Goal: Task Accomplishment & Management: Complete application form

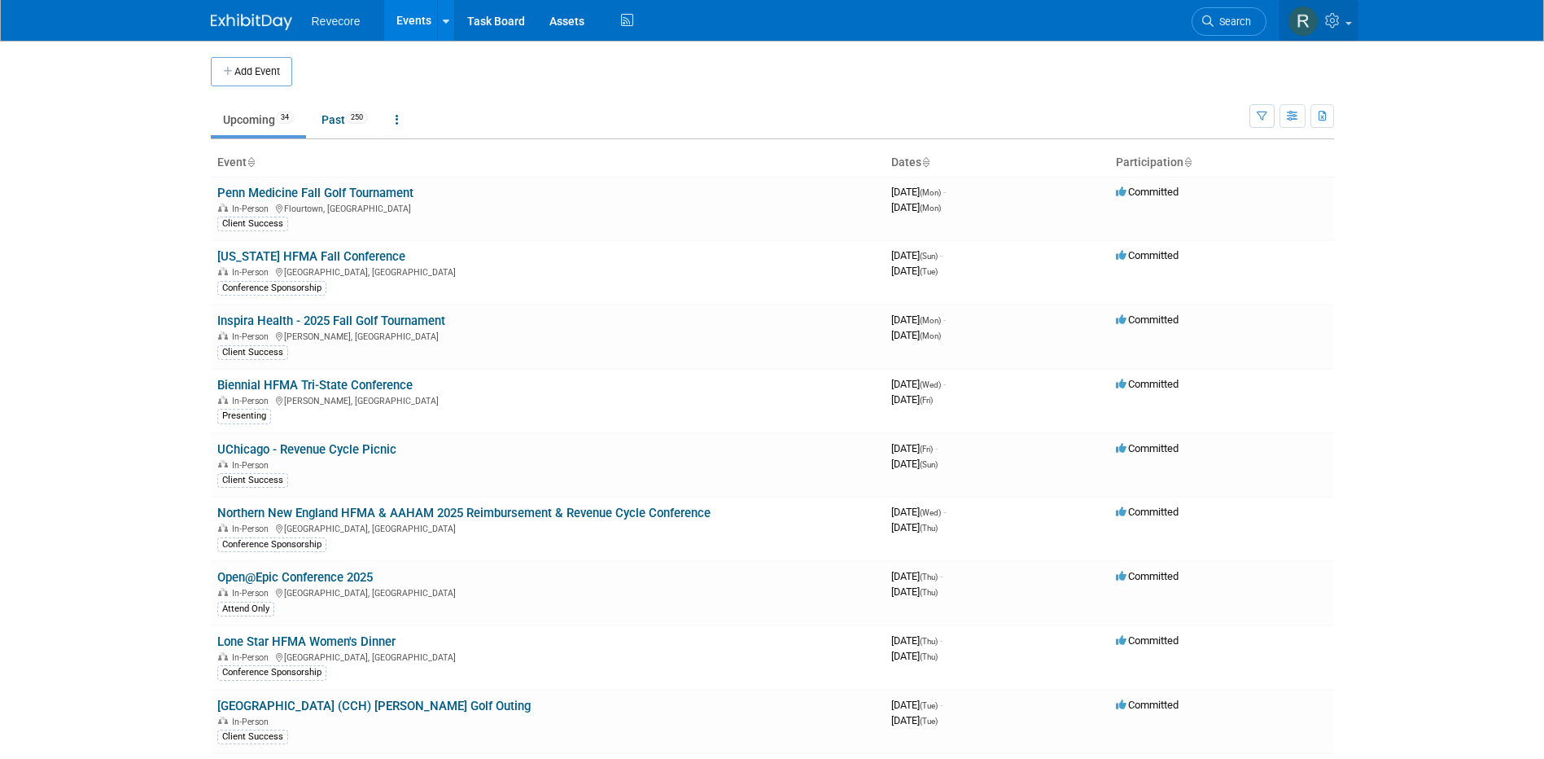
click at [1353, 32] on link at bounding box center [1319, 20] width 80 height 41
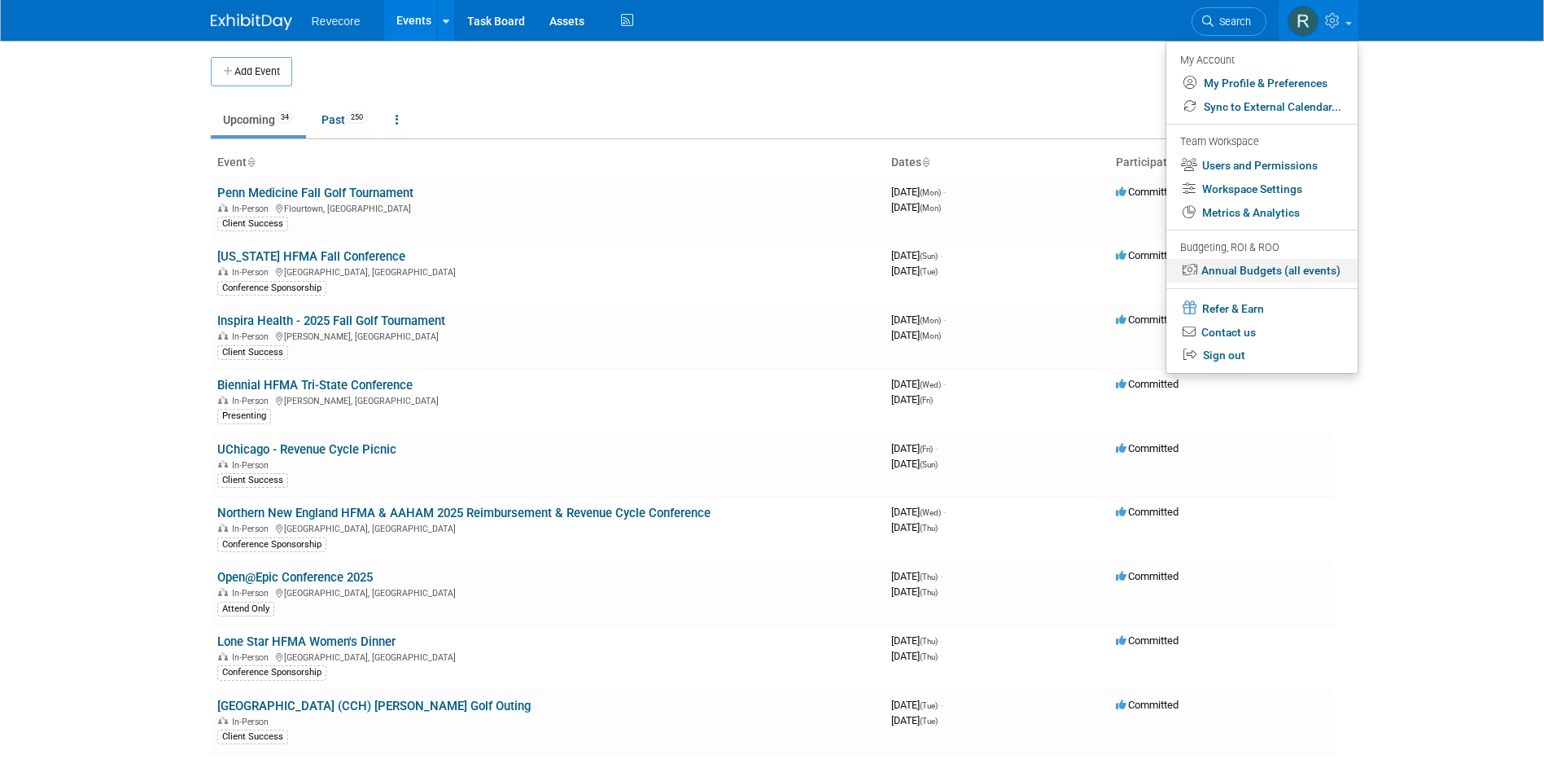
click at [1309, 261] on link "Annual Budgets (all events)" at bounding box center [1262, 271] width 191 height 24
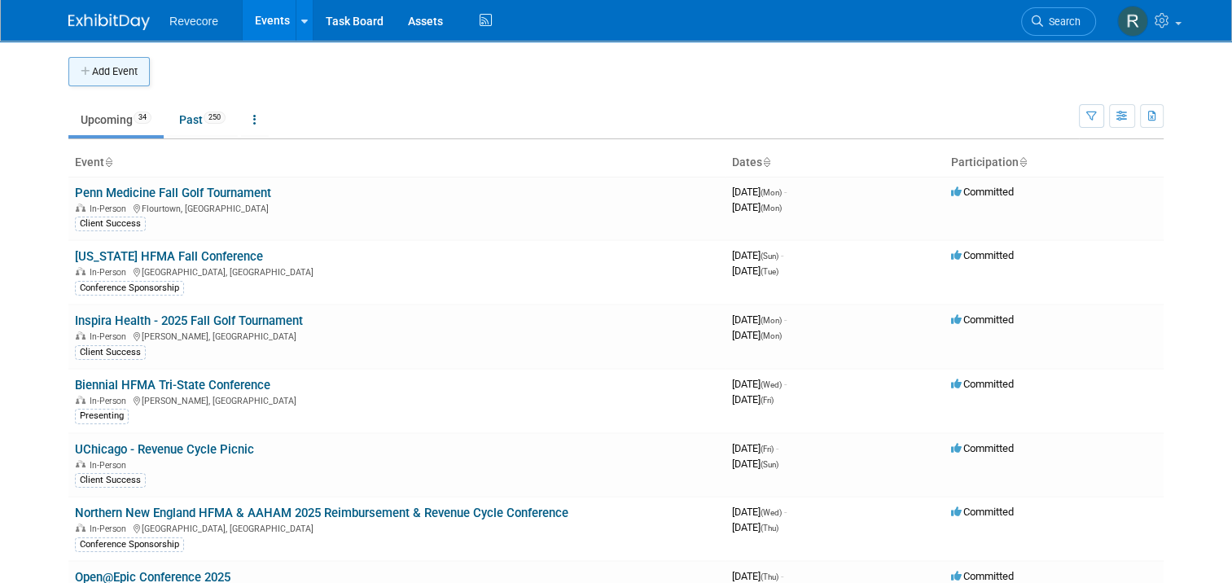
click at [115, 78] on button "Add Event" at bounding box center [108, 71] width 81 height 29
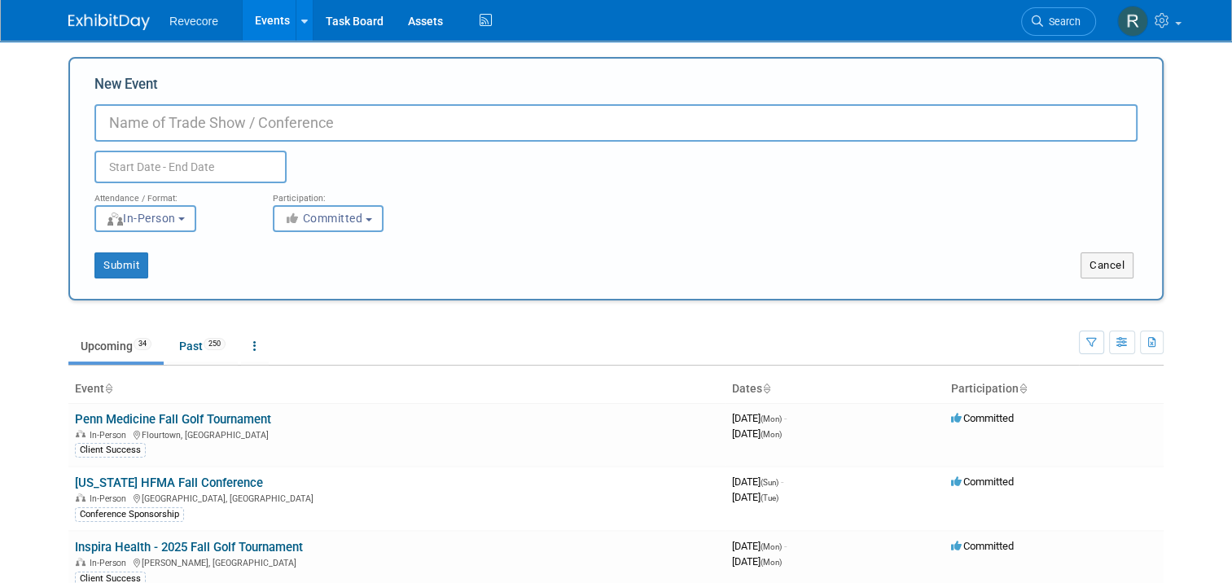
click at [292, 117] on input "New Event" at bounding box center [615, 122] width 1043 height 37
type input "m"
paste input "text"
click at [264, 107] on input "MAPAM" at bounding box center [615, 122] width 1043 height 37
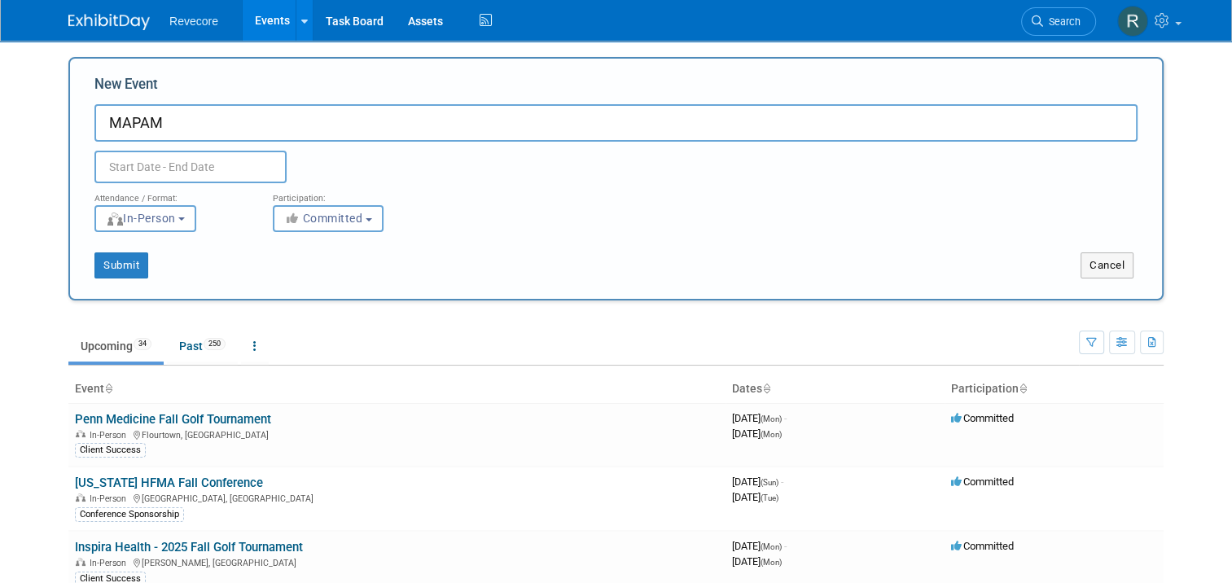
click at [264, 107] on input "MAPAM" at bounding box center [615, 122] width 1043 height 37
paste input "Annual Fall Conference (Raffle Sponsors) 10.9.2025"
drag, startPoint x: 513, startPoint y: 123, endPoint x: 307, endPoint y: 117, distance: 206.0
click at [307, 117] on input "MAPAM Annual Fall Conference (Raffle Sponsors) 10.9.2025" at bounding box center [615, 122] width 1043 height 37
type input "MAPAM Annual Fall Conference"
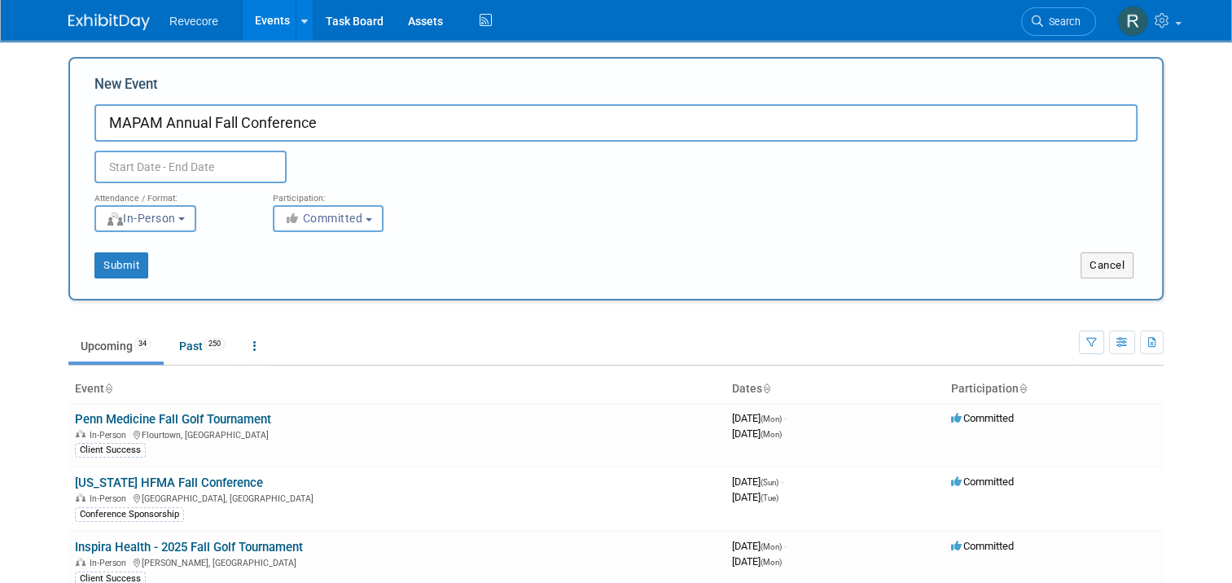
click at [210, 162] on input "text" at bounding box center [190, 167] width 192 height 33
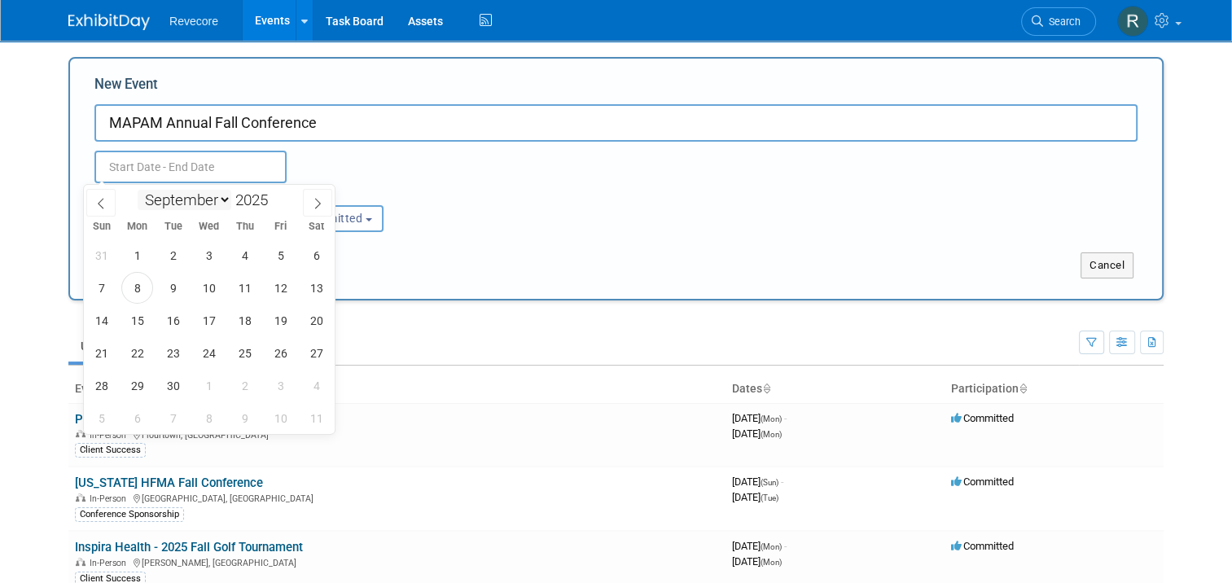
click at [221, 202] on select "January February March April May June July August September October November De…" at bounding box center [185, 200] width 94 height 20
select select "9"
click at [138, 190] on select "January February March April May June July August September October November De…" at bounding box center [185, 200] width 94 height 20
click at [238, 288] on span "9" at bounding box center [245, 288] width 32 height 32
click at [242, 288] on span "9" at bounding box center [245, 288] width 32 height 32
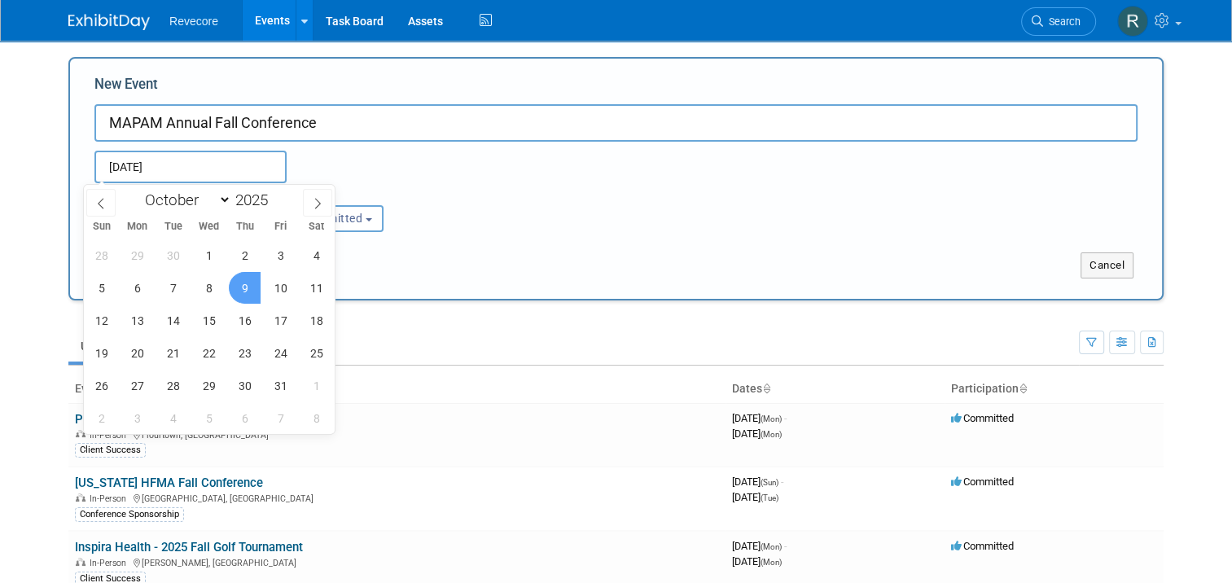
type input "Oct 9, 2025 to Oct 9, 2025"
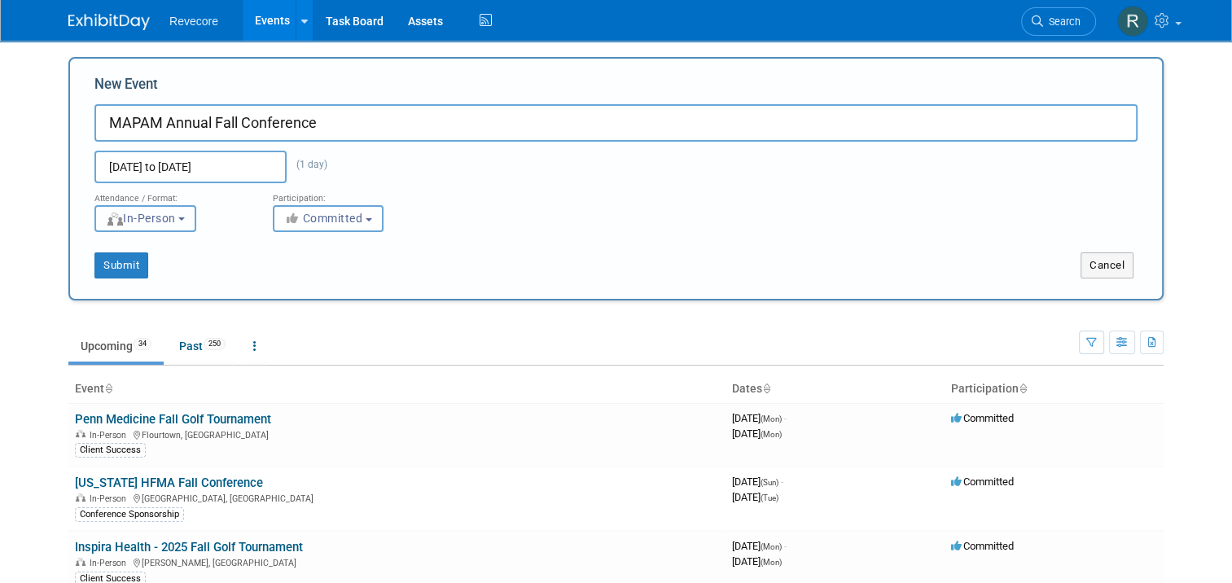
click at [176, 219] on button "In-Person" at bounding box center [145, 218] width 102 height 27
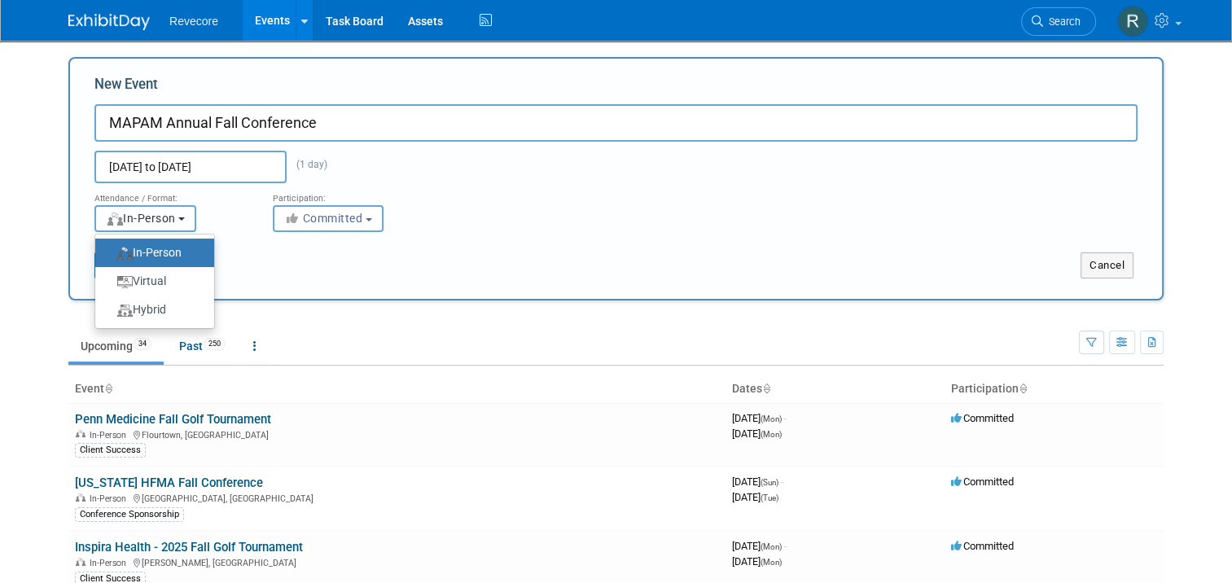
click at [176, 219] on button "In-Person" at bounding box center [145, 218] width 102 height 27
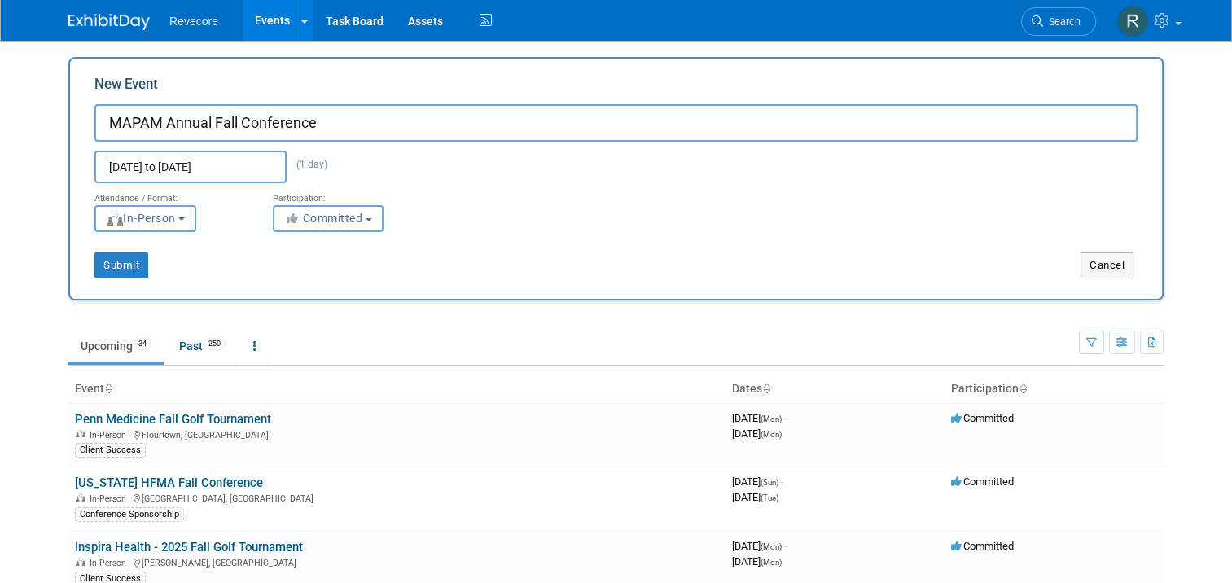
click at [136, 249] on div "Submit Cancel" at bounding box center [615, 255] width 1067 height 46
click at [129, 259] on button "Submit" at bounding box center [121, 265] width 54 height 26
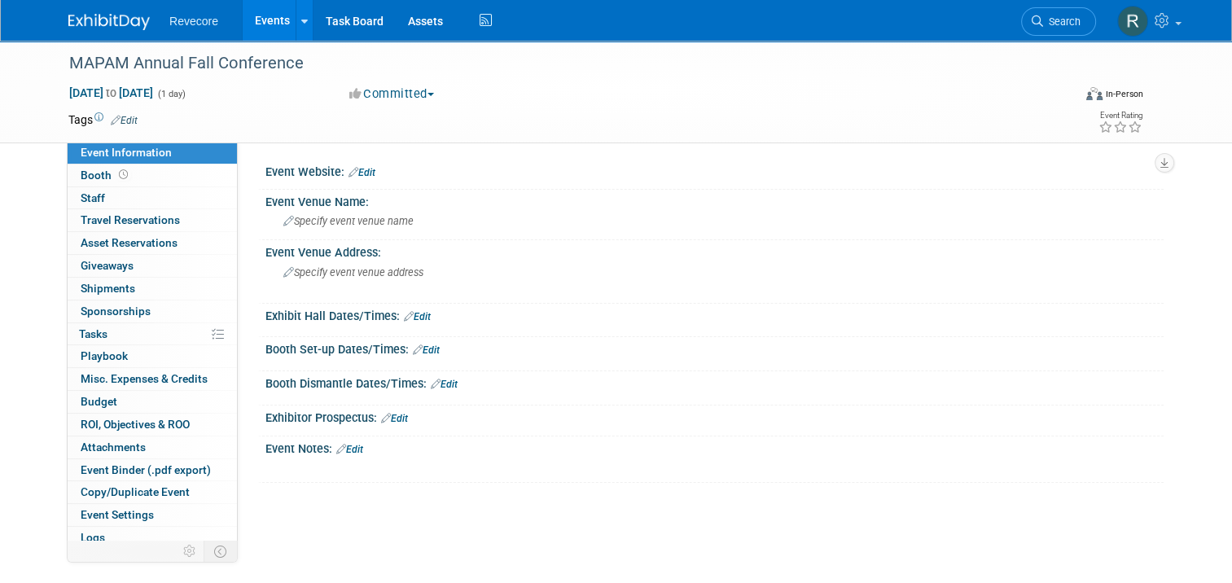
click at [125, 113] on span "Edit" at bounding box center [122, 119] width 32 height 13
click at [125, 119] on link "Edit" at bounding box center [124, 120] width 27 height 11
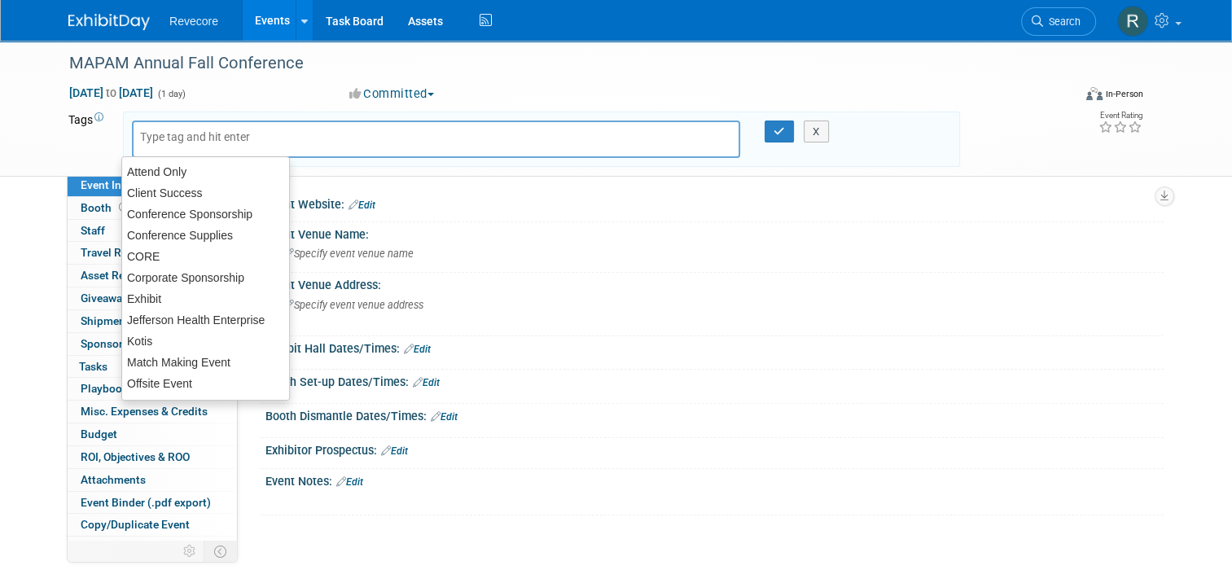
click at [166, 138] on input "text" at bounding box center [205, 137] width 130 height 16
click at [205, 217] on div "Conference Sponsorship" at bounding box center [205, 214] width 169 height 23
type input "Conference Sponsorship"
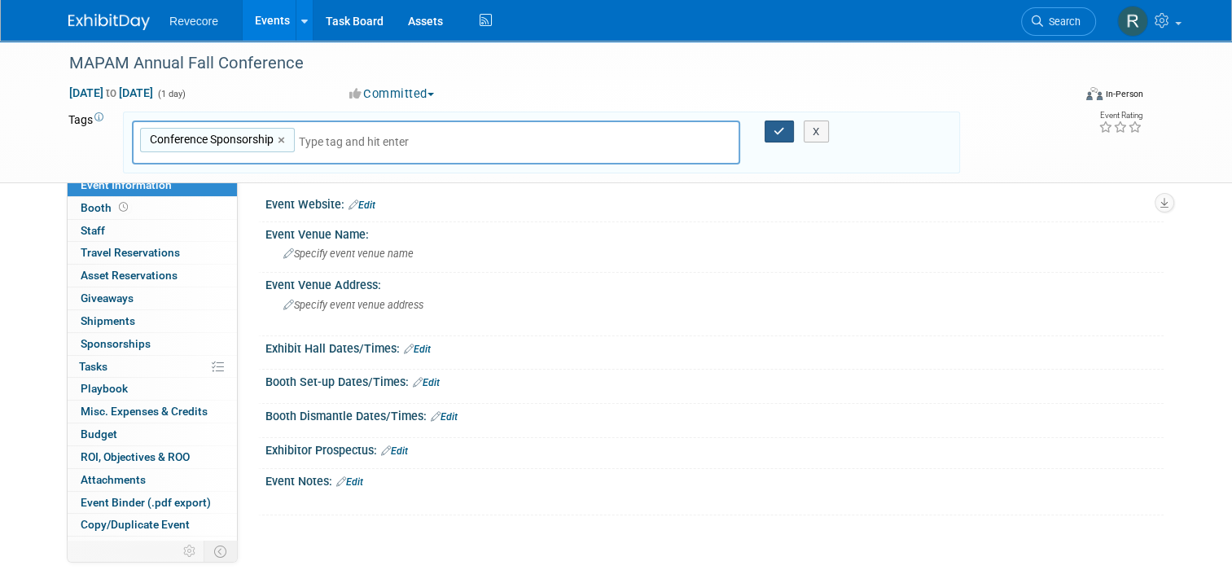
click at [774, 125] on button "button" at bounding box center [778, 131] width 29 height 23
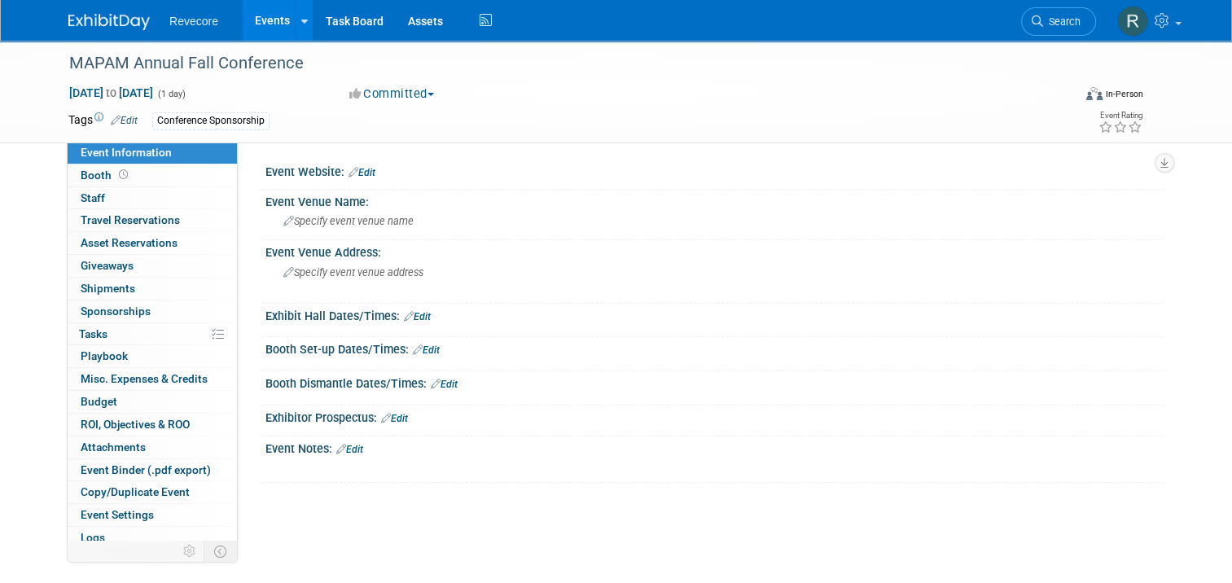
click at [360, 173] on link "Edit" at bounding box center [361, 172] width 27 height 11
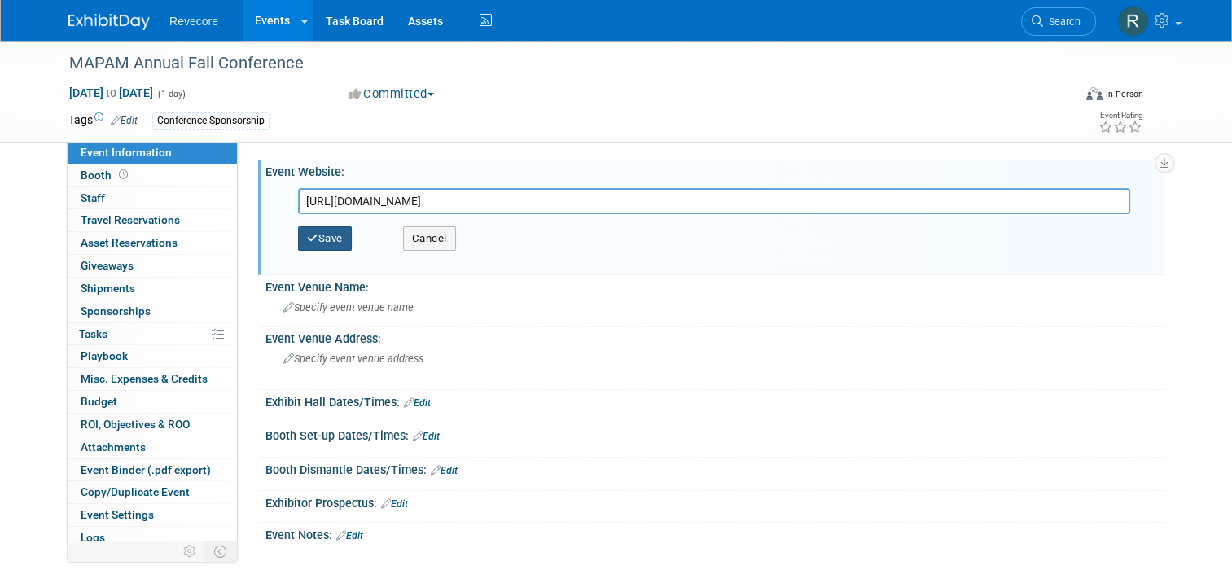
type input "https://mapam.starchapter.com/meetinginfo.php?id=80&ts=1755866265"
click at [319, 234] on button "Save" at bounding box center [325, 238] width 54 height 24
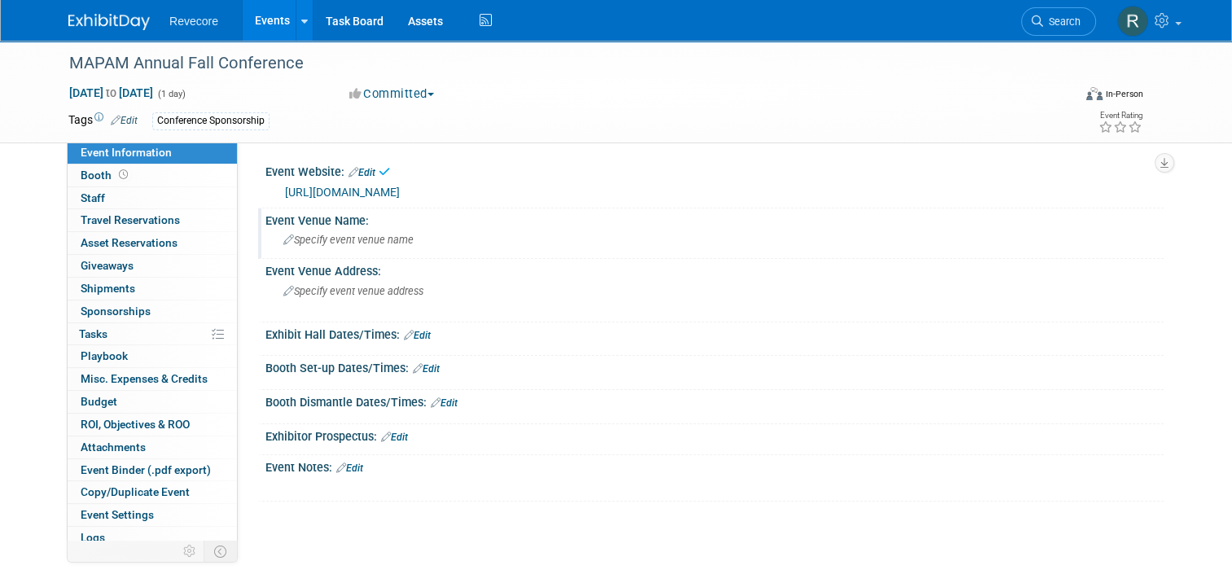
click at [352, 225] on div "Event Venue Name:" at bounding box center [714, 218] width 898 height 20
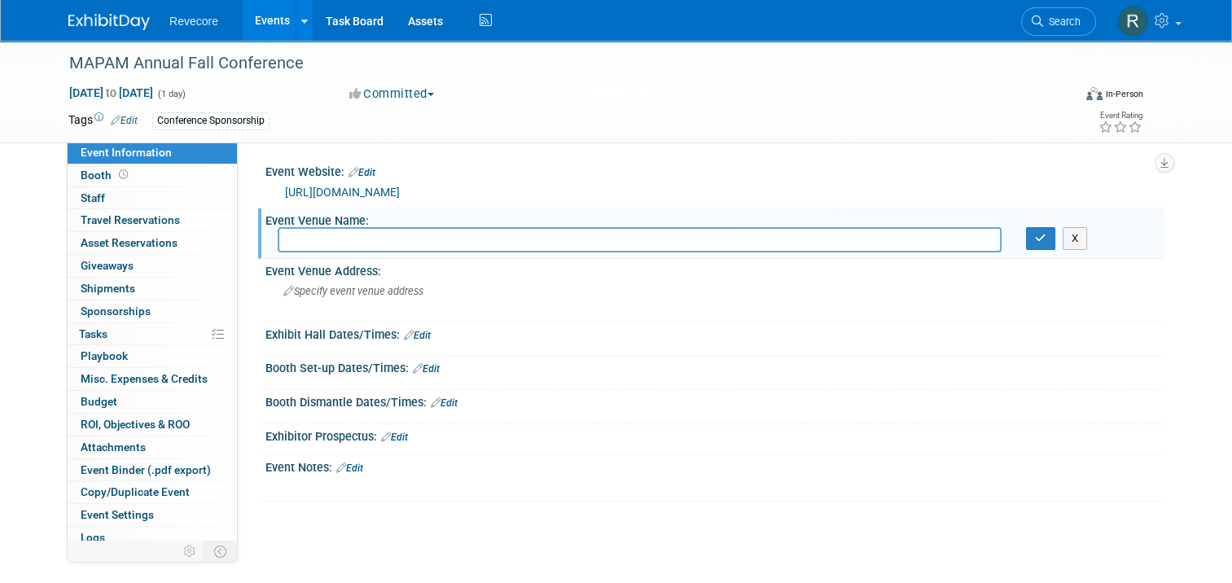
click at [390, 234] on input "text" at bounding box center [640, 239] width 724 height 25
paste input "The Porch at Tree House 129 Sturbridge Rd Charlton, MA 01507"
type input "The Porch at Tree House 129 Sturbridge Rd Charlton, MA 01507"
click at [383, 299] on div "Specify event venue address" at bounding box center [453, 296] width 350 height 37
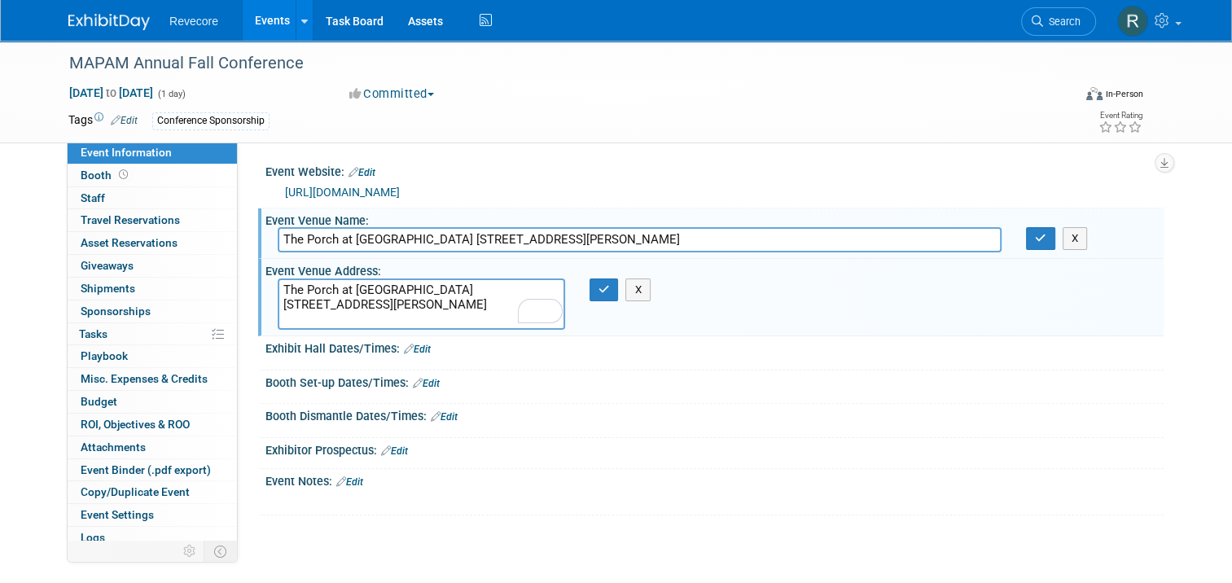
type textarea "The Porch at Tree House 129 Sturbridge Rd Charlton, MA 01507"
drag, startPoint x: 642, startPoint y: 238, endPoint x: 405, endPoint y: 231, distance: 237.8
click at [405, 231] on input "The Porch at Tree House 129 Sturbridge Rd Charlton, MA 01507" at bounding box center [640, 239] width 724 height 25
type input "The Porch at Tree House"
drag, startPoint x: 414, startPoint y: 292, endPoint x: 186, endPoint y: 280, distance: 227.5
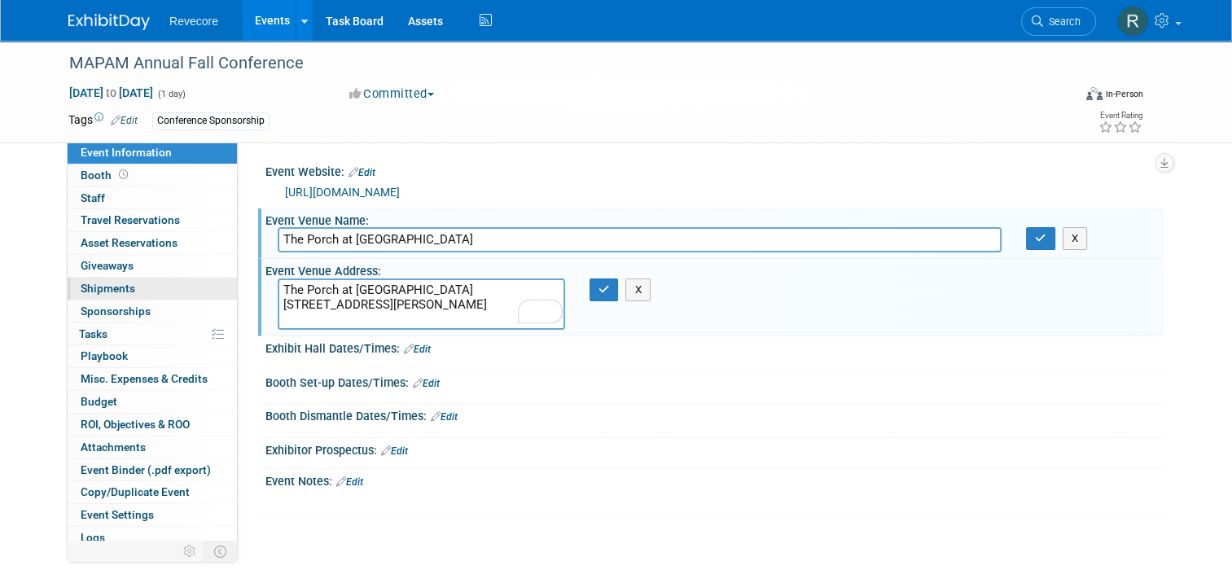
click at [186, 280] on div "Event Information Event Info Booth Booth 0 Staff 0 Staff 0 Travel Reservations …" at bounding box center [615, 305] width 1119 height 528
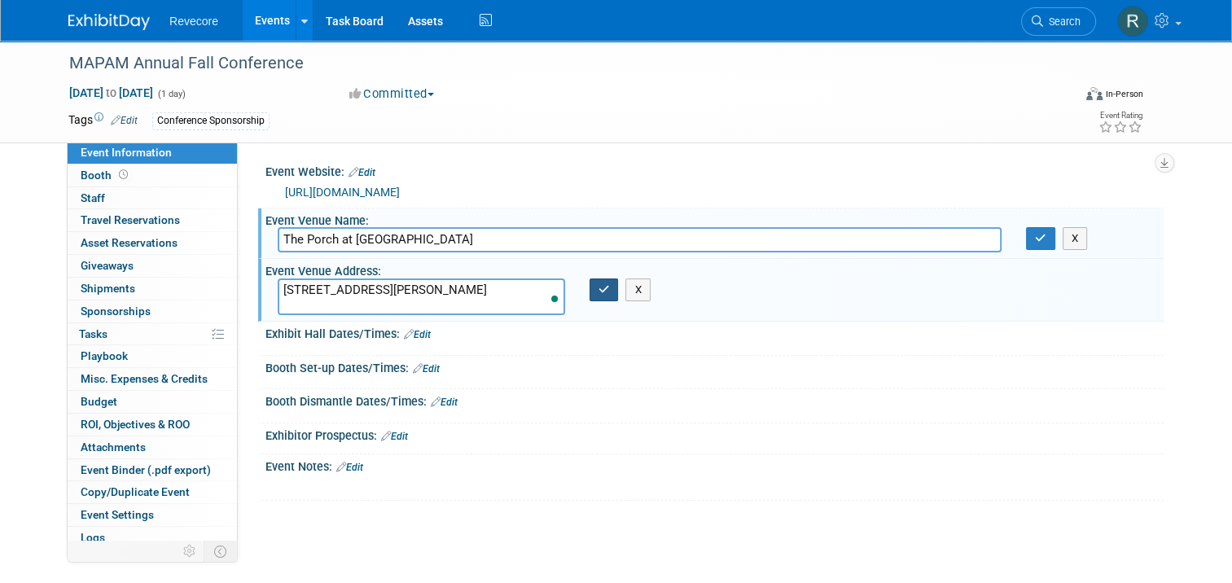
type textarea "129 Sturbridge Rd Charlton, MA 01507"
click at [599, 286] on button "button" at bounding box center [603, 289] width 29 height 23
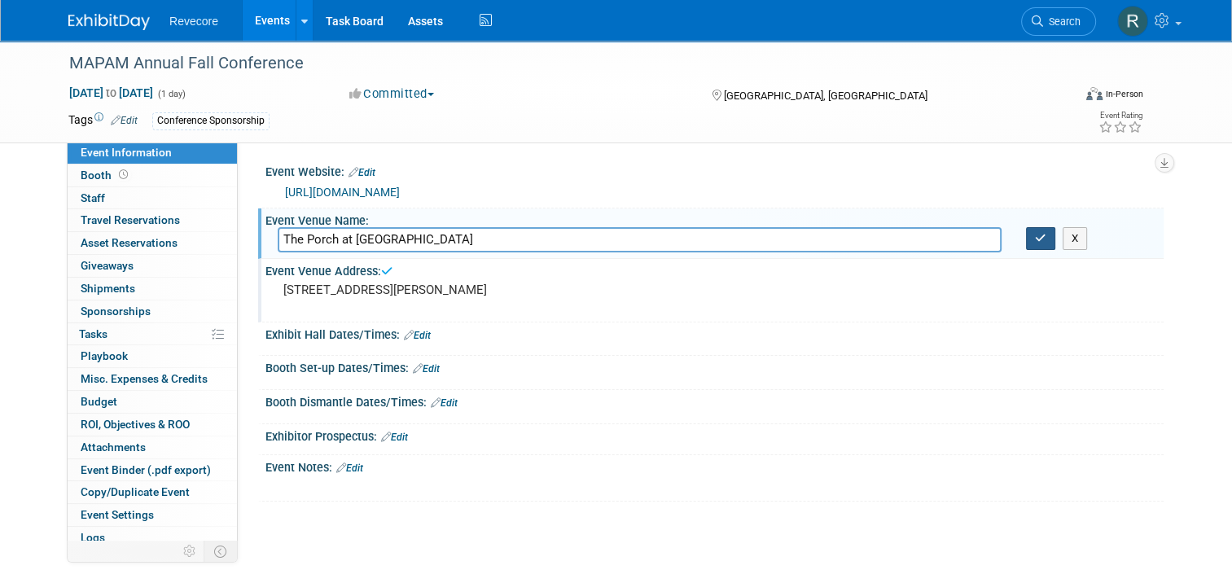
click at [1035, 230] on button "button" at bounding box center [1040, 238] width 29 height 23
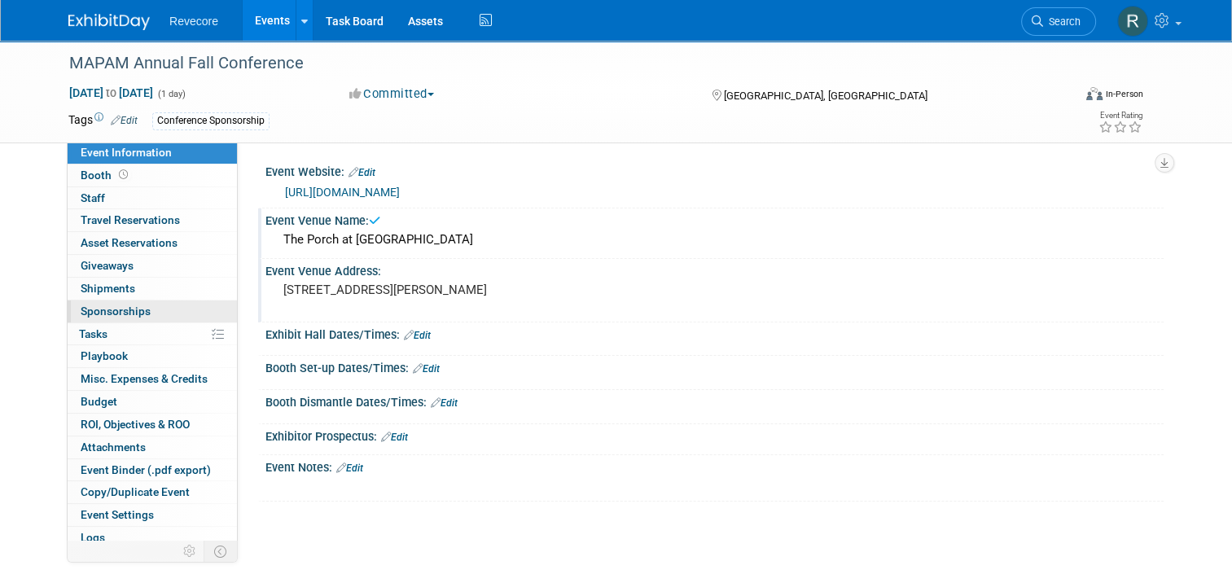
click at [140, 306] on link "0 Sponsorships 0" at bounding box center [152, 311] width 169 height 22
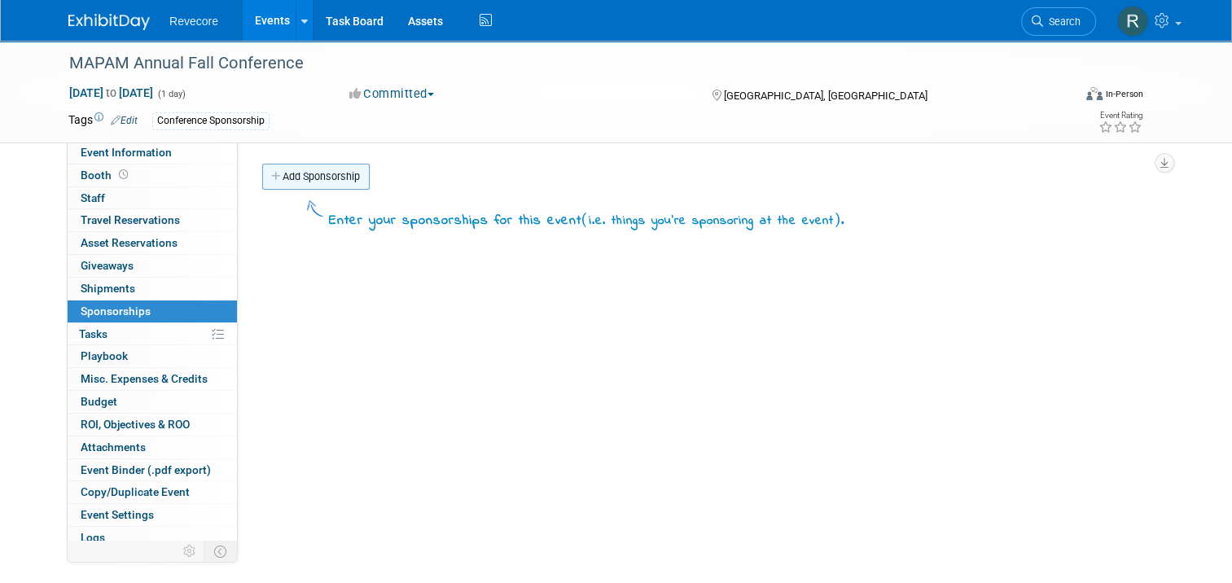
click at [277, 166] on link "Add Sponsorship" at bounding box center [315, 177] width 107 height 26
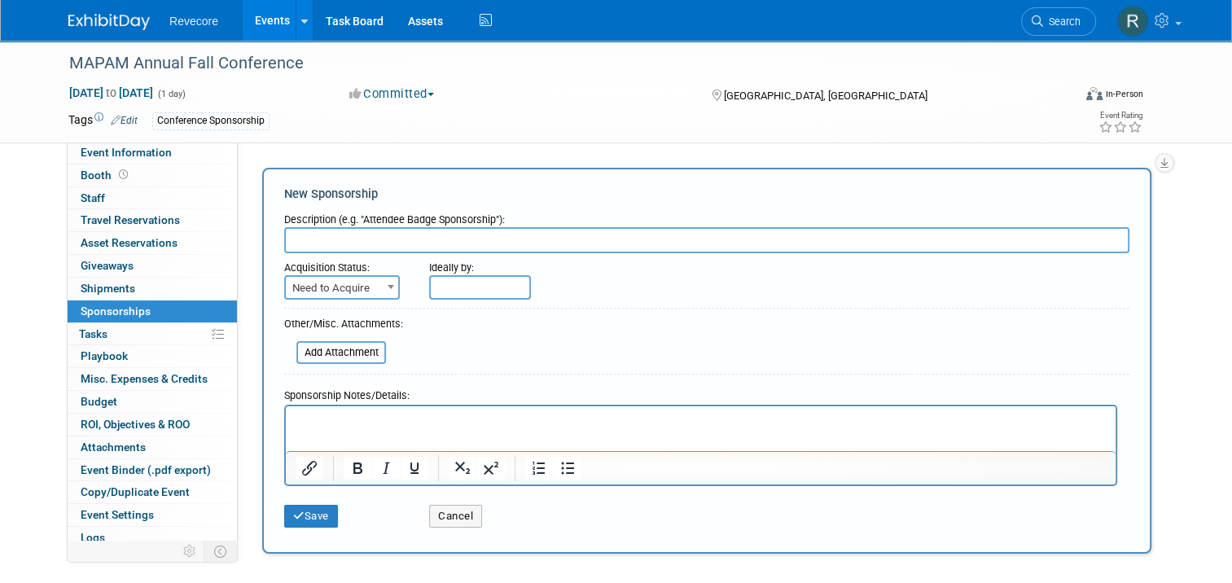
click at [339, 243] on input "text" at bounding box center [706, 240] width 845 height 26
type input "r"
type input "Raffle Sponsorship"
click at [348, 283] on span "Need to Acquire" at bounding box center [342, 288] width 112 height 23
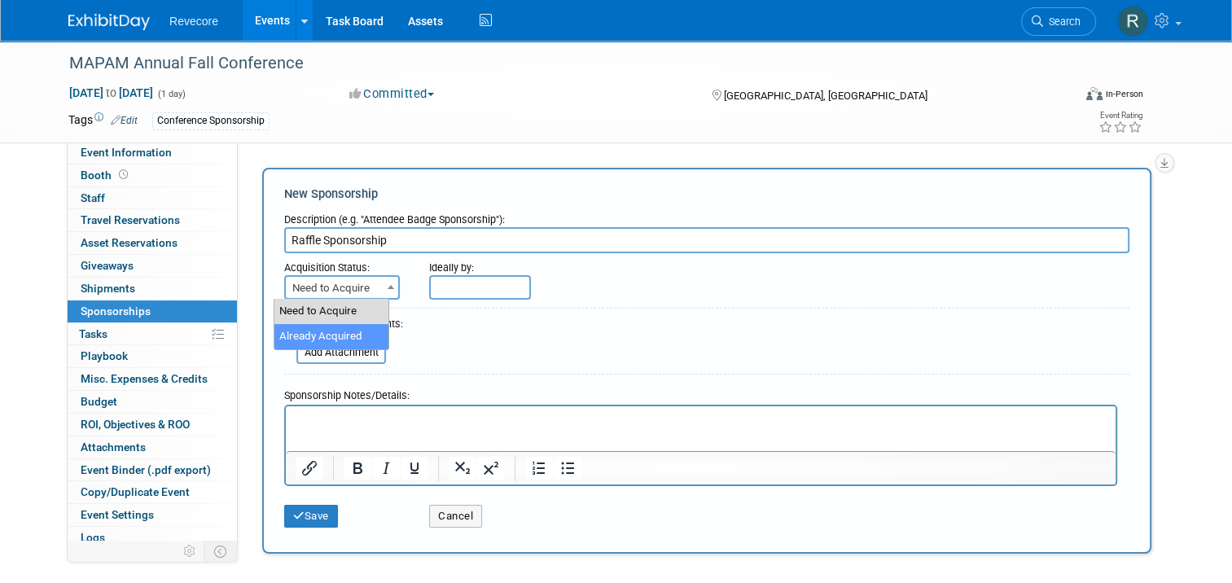
drag, startPoint x: 339, startPoint y: 334, endPoint x: 345, endPoint y: 339, distance: 8.7
select select "2"
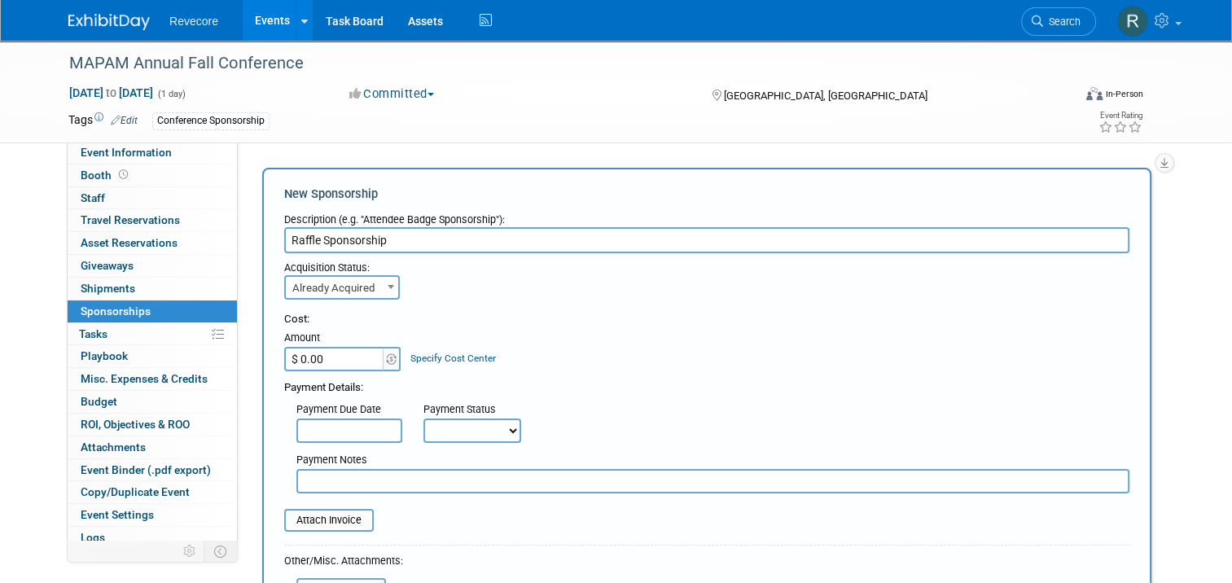
click at [342, 354] on input "$ 0.00" at bounding box center [335, 359] width 102 height 24
type input "$ 300.00"
click at [632, 335] on div "Cost: Amount $ 300.00 Specify Cost Center Cost Center -- Not Specified --" at bounding box center [706, 341] width 845 height 59
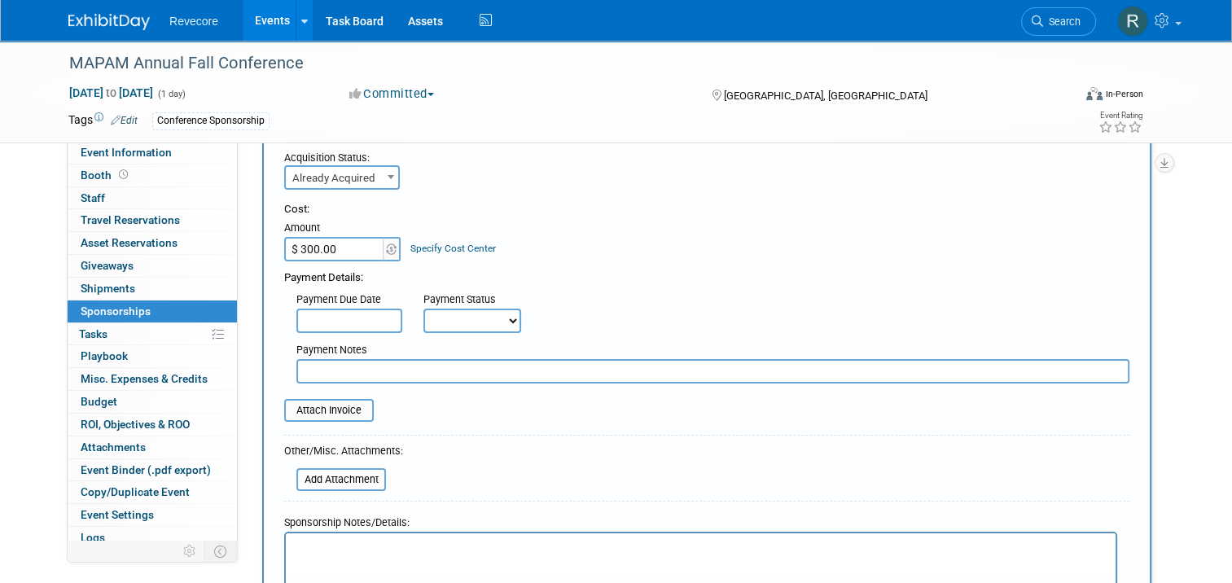
scroll to position [244, 0]
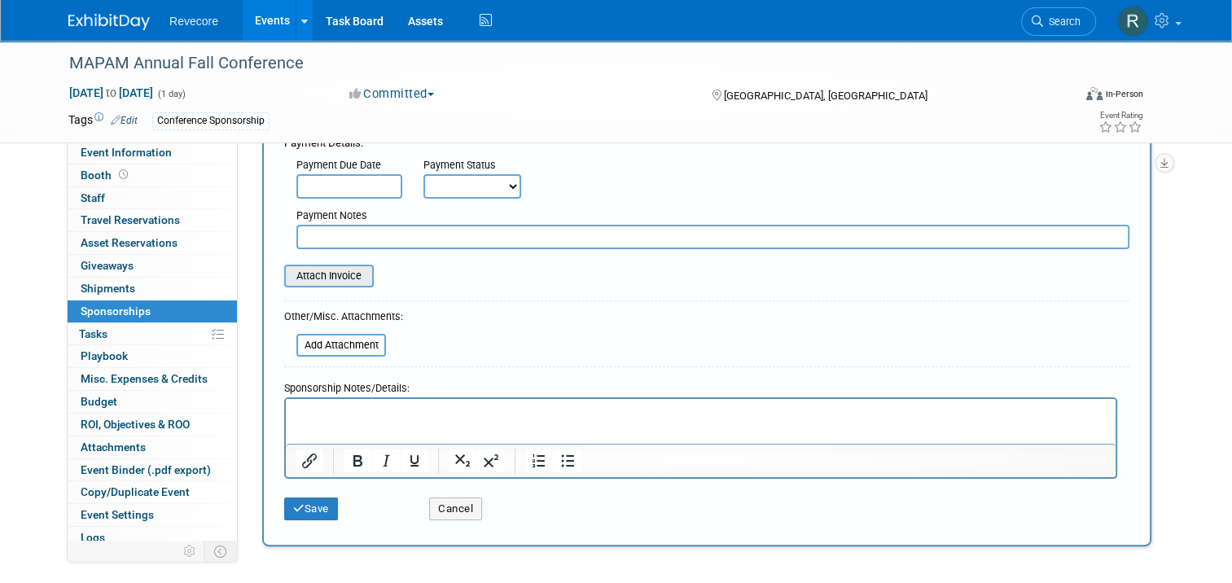
click at [308, 274] on input "file" at bounding box center [275, 276] width 194 height 20
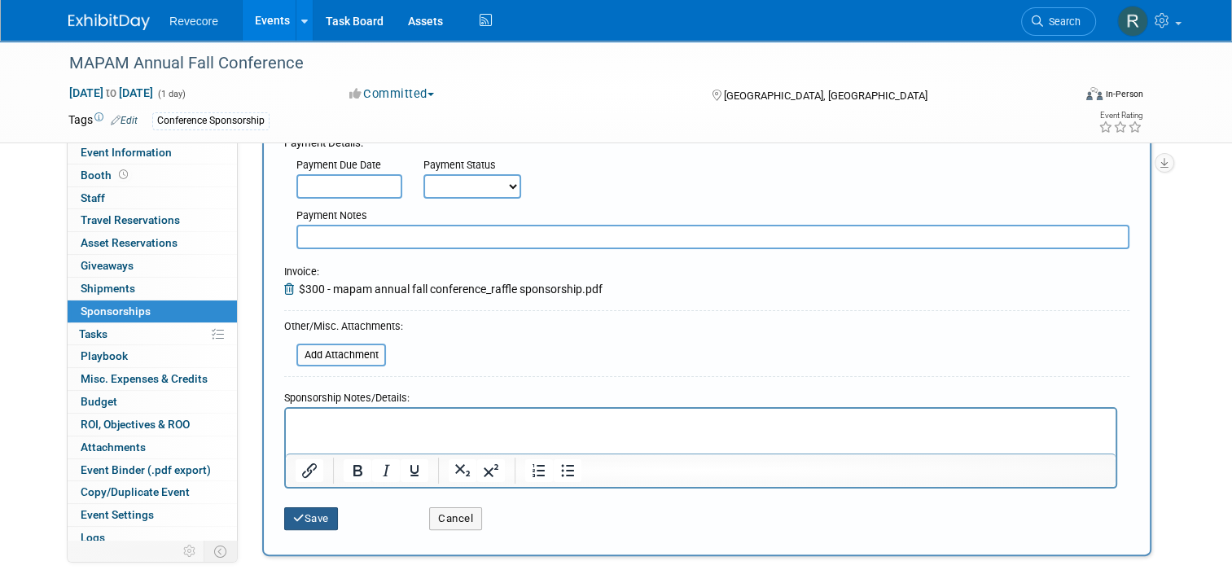
click at [287, 509] on button "Save" at bounding box center [311, 518] width 54 height 23
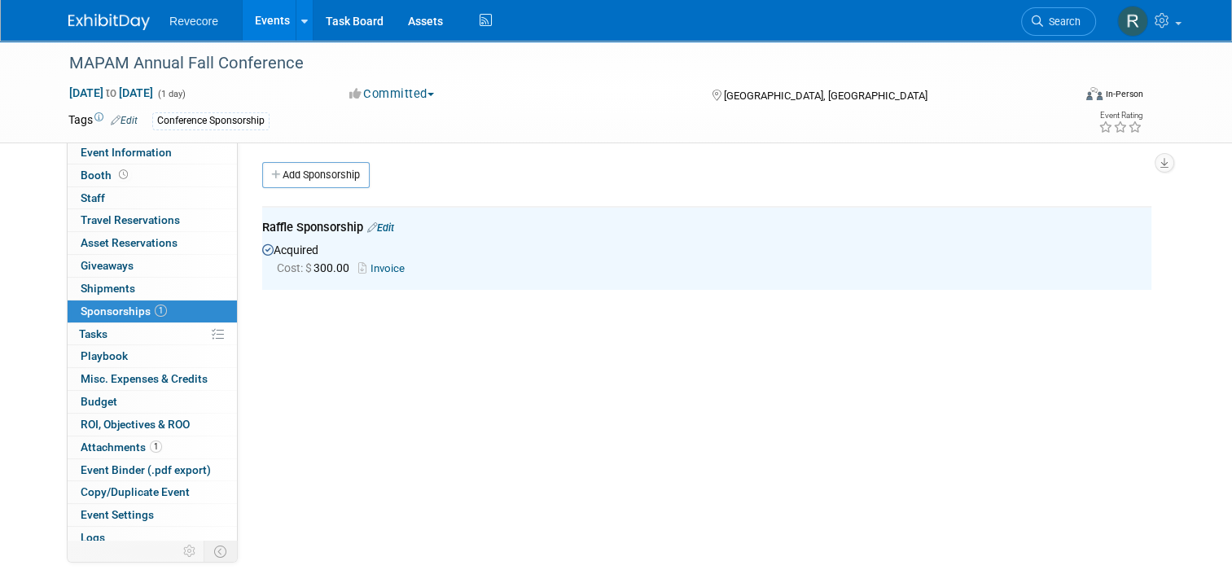
scroll to position [0, 0]
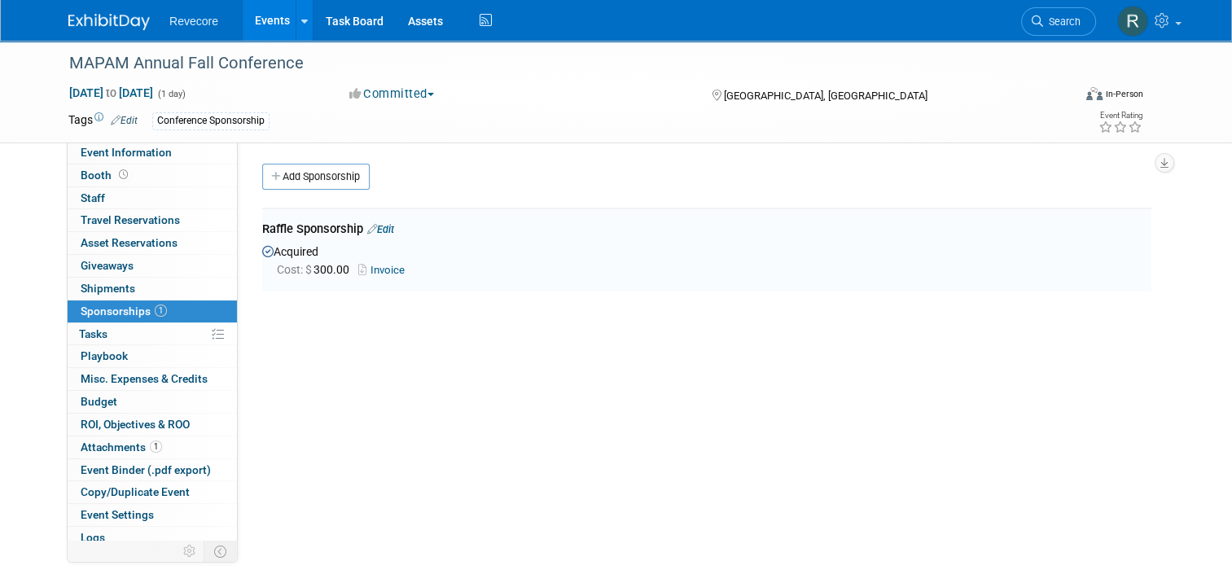
click at [243, 26] on link "Events" at bounding box center [272, 20] width 59 height 41
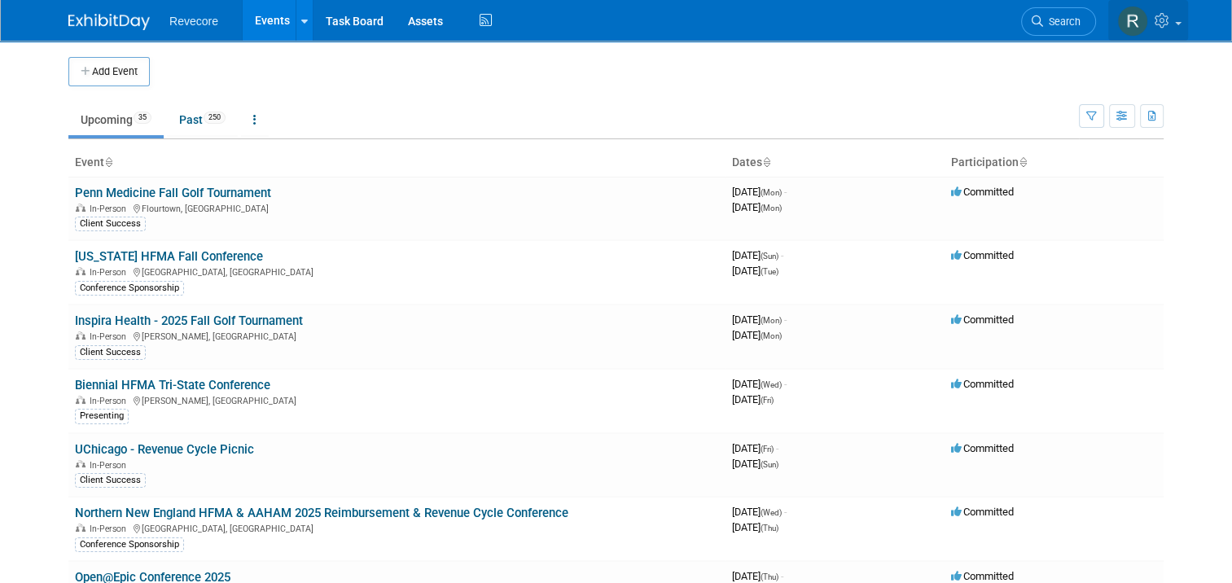
click at [1187, 33] on link at bounding box center [1148, 20] width 80 height 41
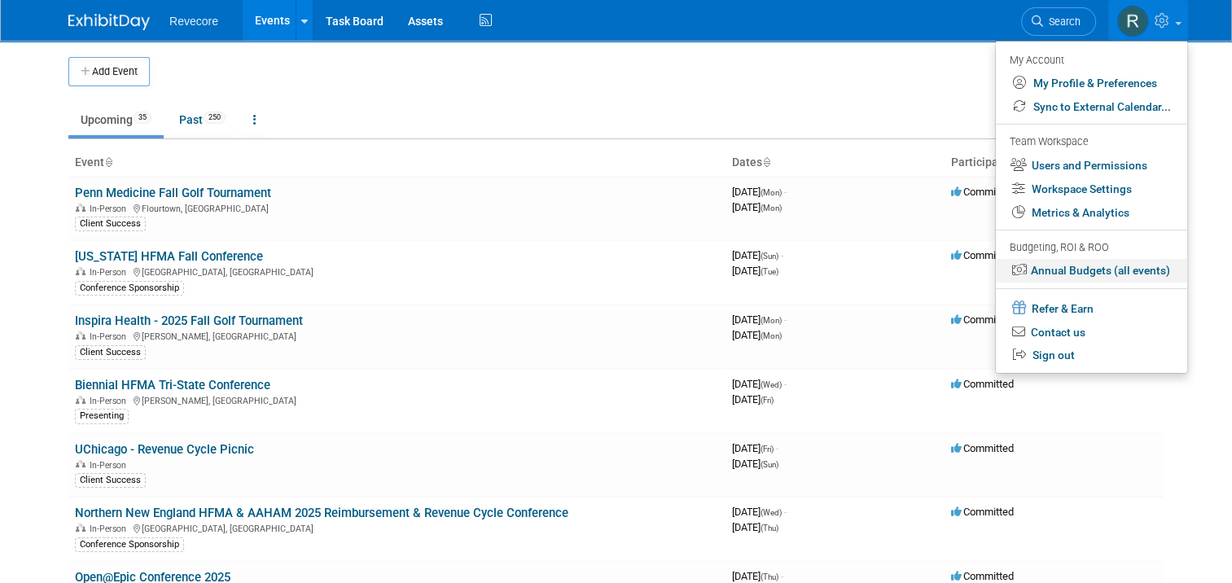
click at [1098, 268] on link "Annual Budgets (all events)" at bounding box center [1091, 271] width 191 height 24
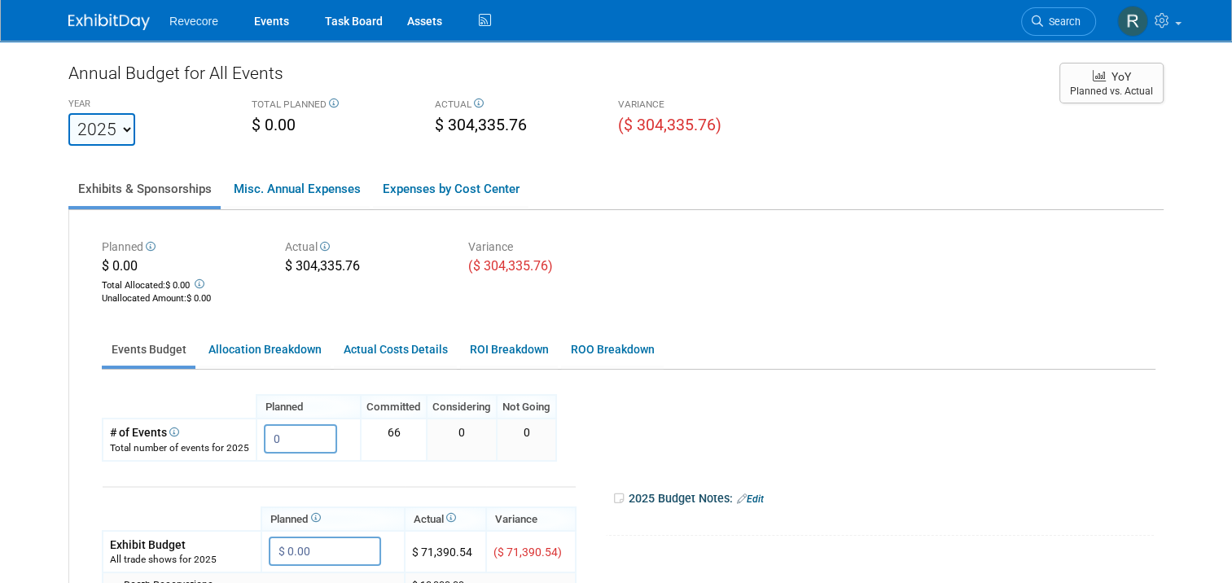
click at [1140, 147] on div "Annual Budget for All Events YEAR [DATE] 2021 2022 2023 2024 2025 2026 2027 202…" at bounding box center [615, 515] width 1095 height 909
click at [256, 16] on link "Events" at bounding box center [271, 20] width 59 height 41
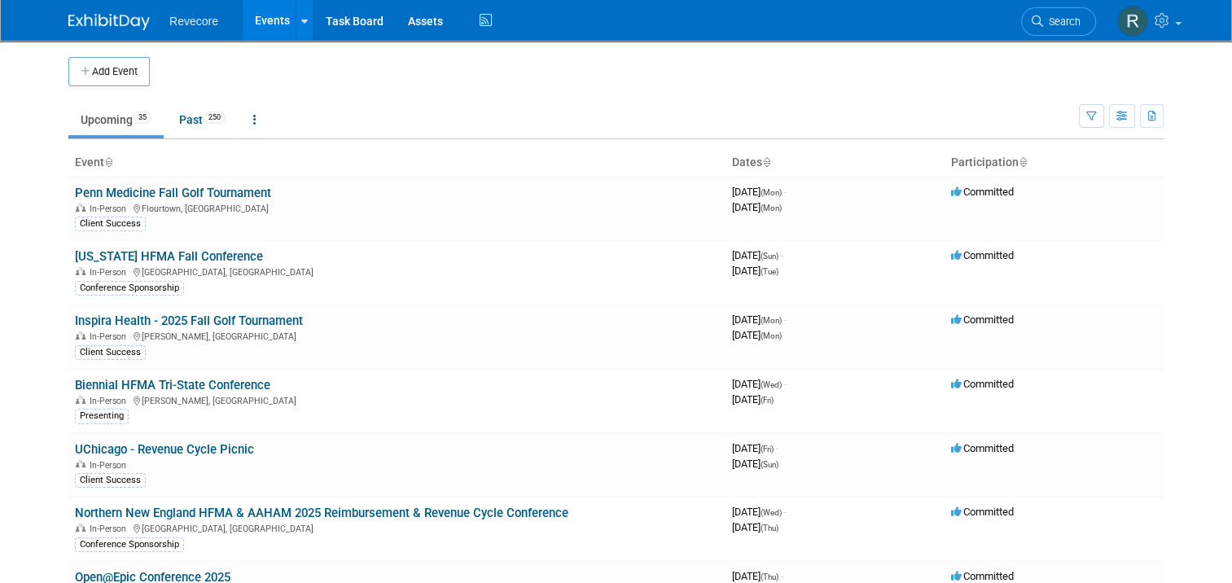
click at [631, 135] on ul "Upcoming 35 Past 250 All Events 285 Past and Upcoming Grouped Annually Events g…" at bounding box center [573, 121] width 1010 height 37
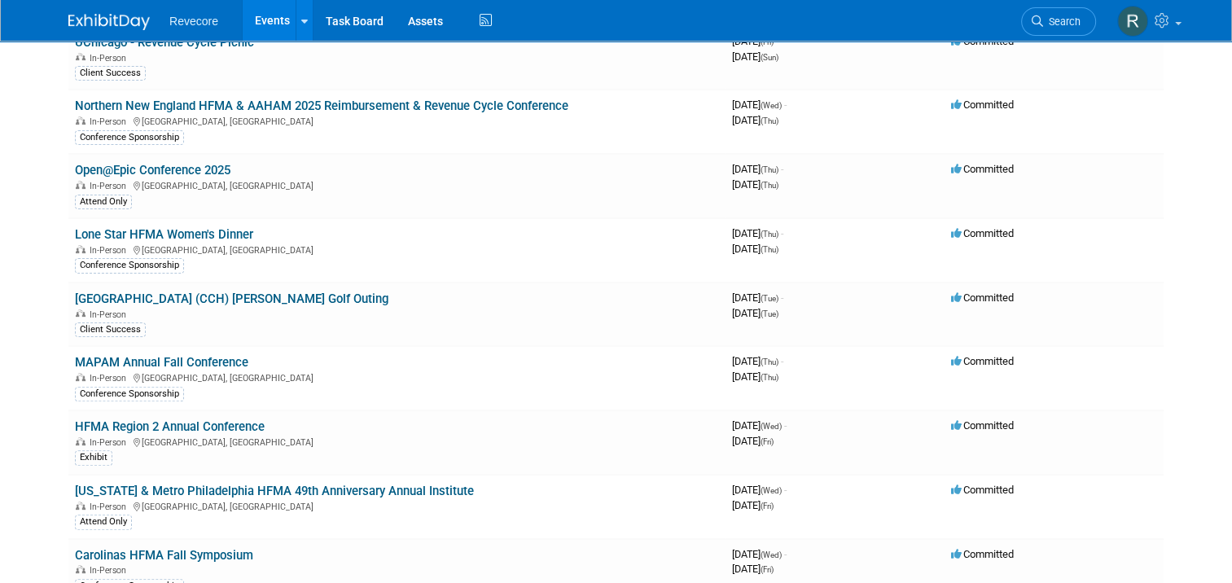
scroll to position [488, 0]
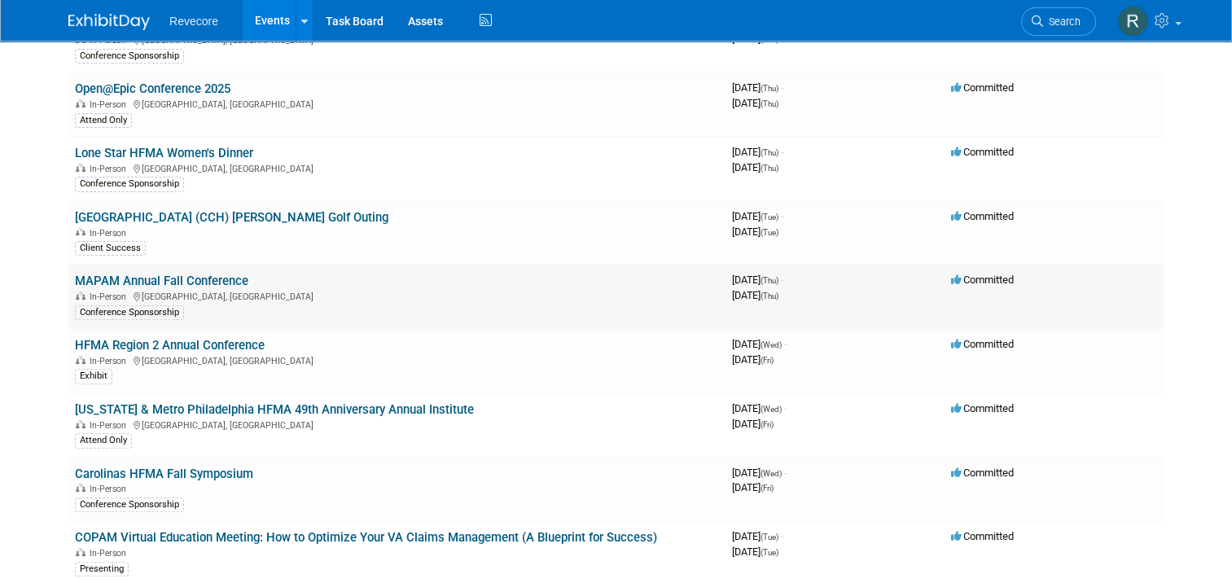
click at [148, 278] on link "MAPAM Annual Fall Conference" at bounding box center [161, 281] width 173 height 15
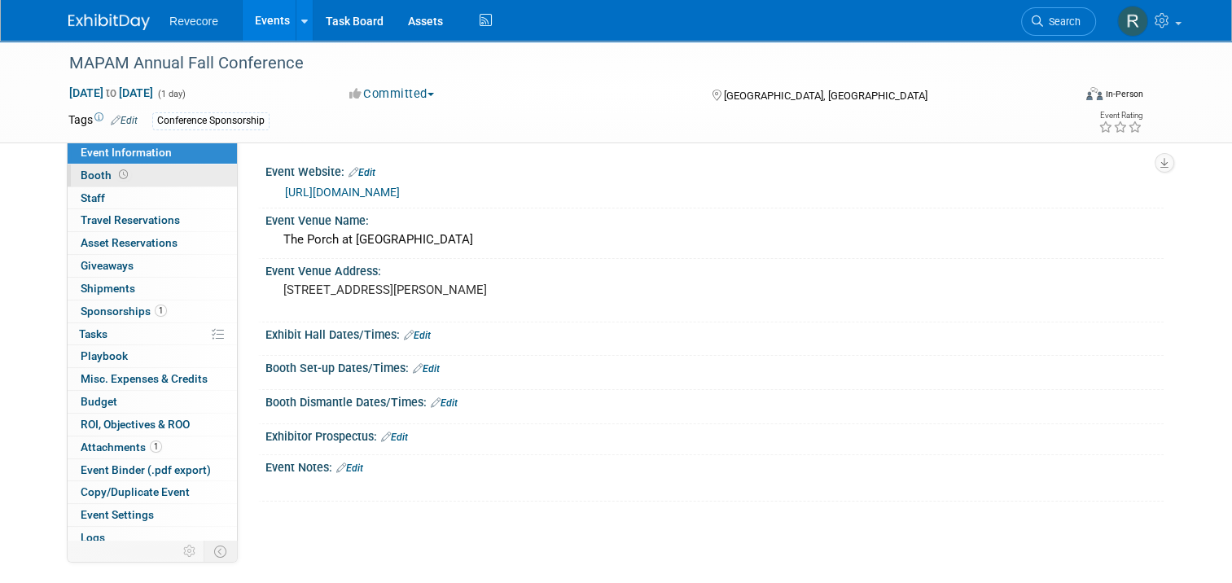
click at [142, 176] on link "Booth" at bounding box center [152, 175] width 169 height 22
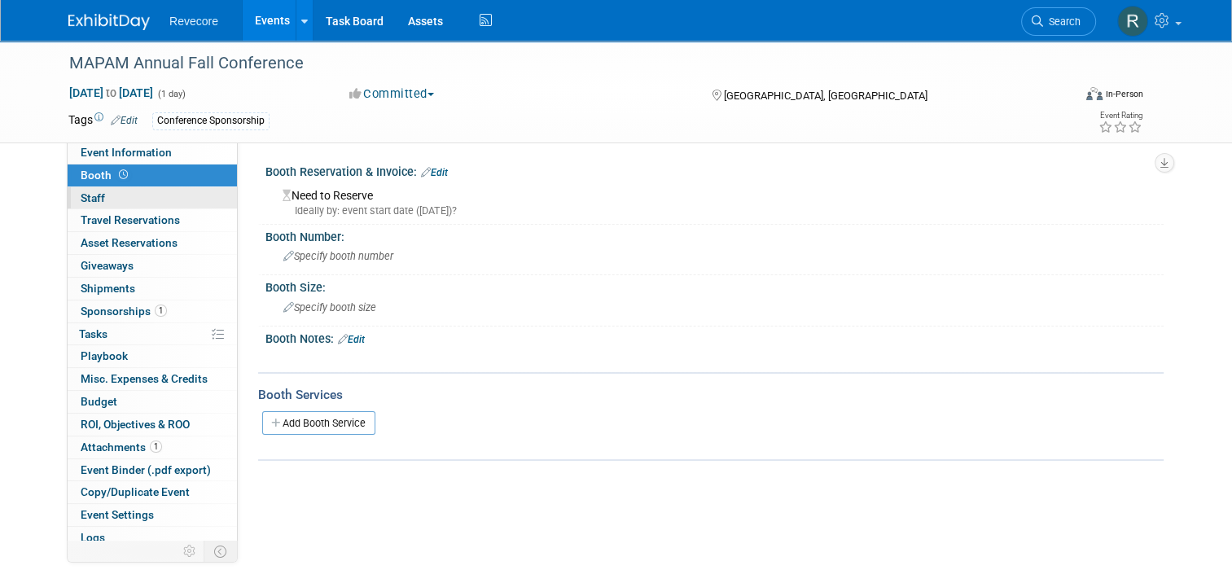
click at [124, 198] on link "0 Staff 0" at bounding box center [152, 198] width 169 height 22
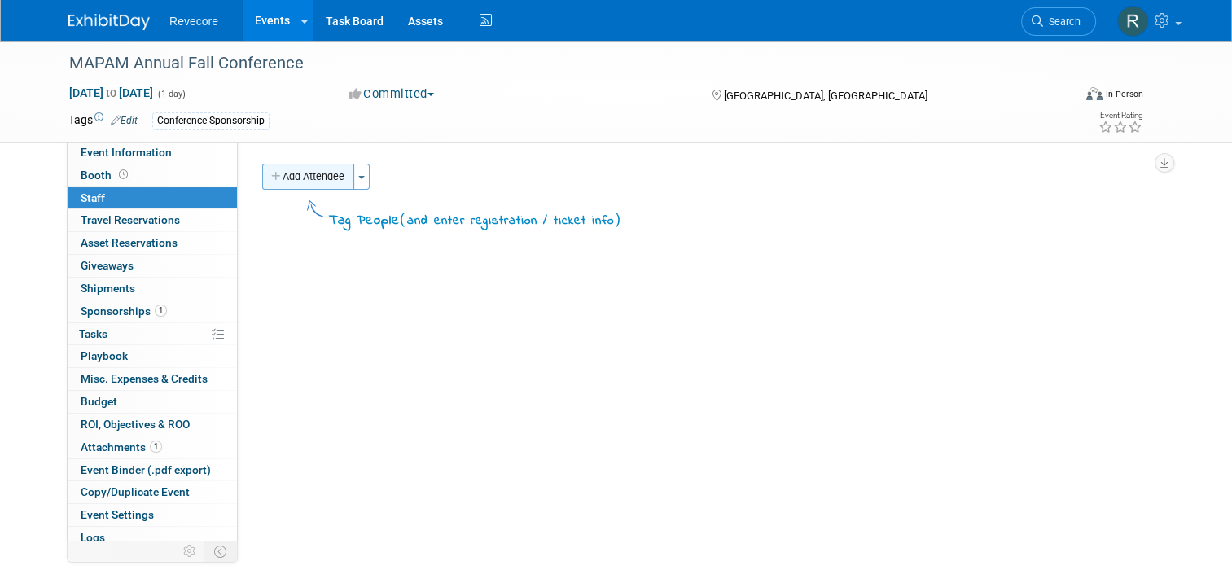
click at [300, 182] on button "Add Attendee" at bounding box center [308, 177] width 92 height 26
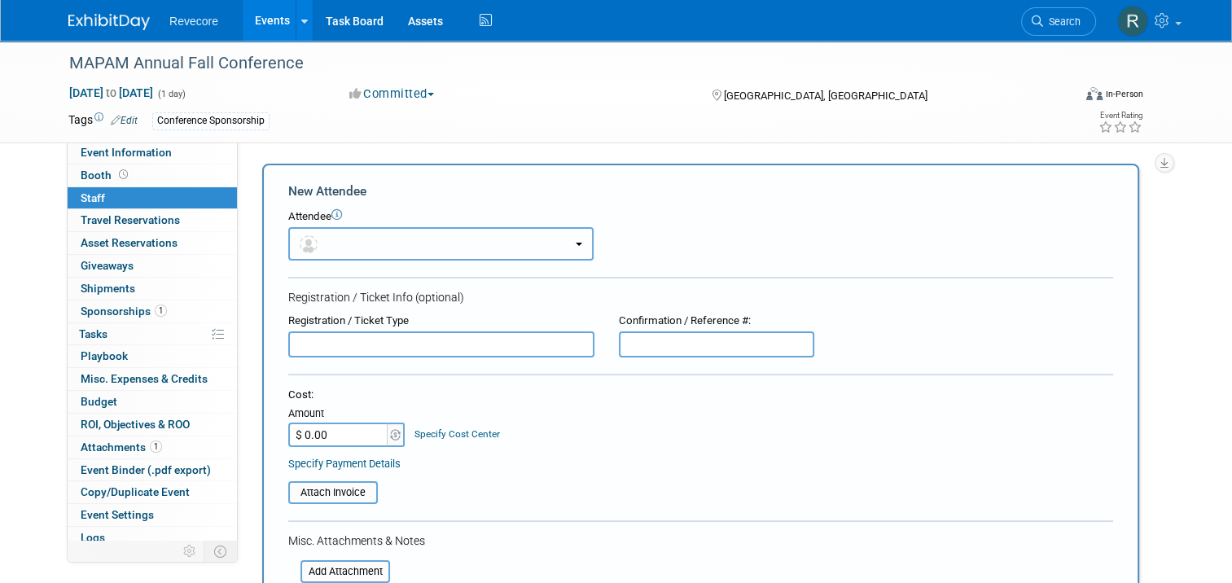
click at [338, 238] on button "button" at bounding box center [440, 243] width 305 height 33
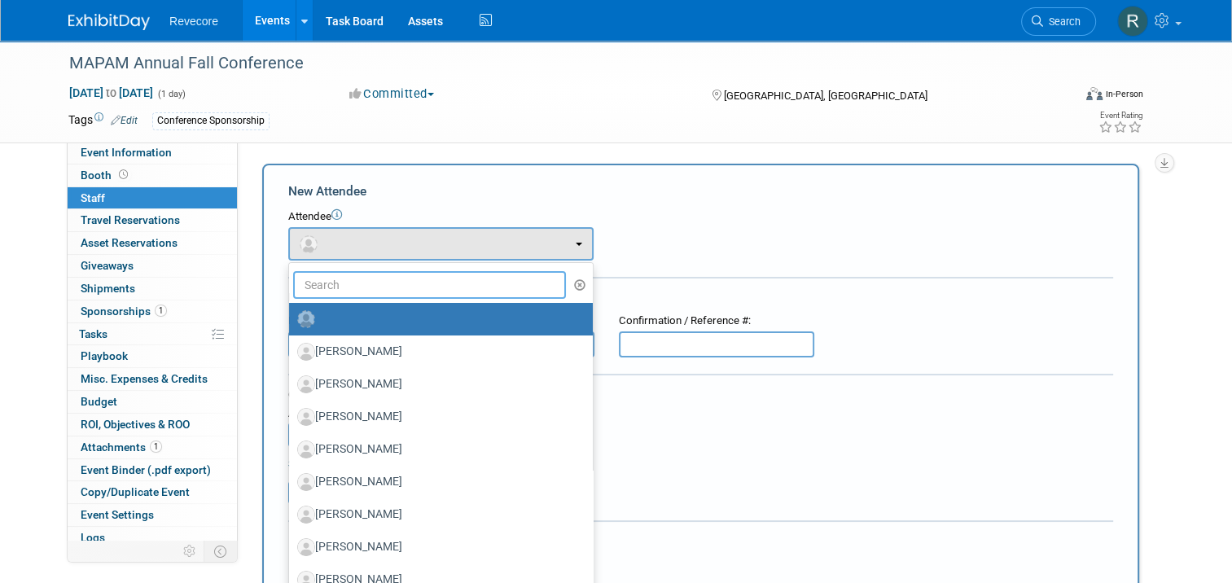
click at [341, 290] on input "text" at bounding box center [429, 285] width 273 height 28
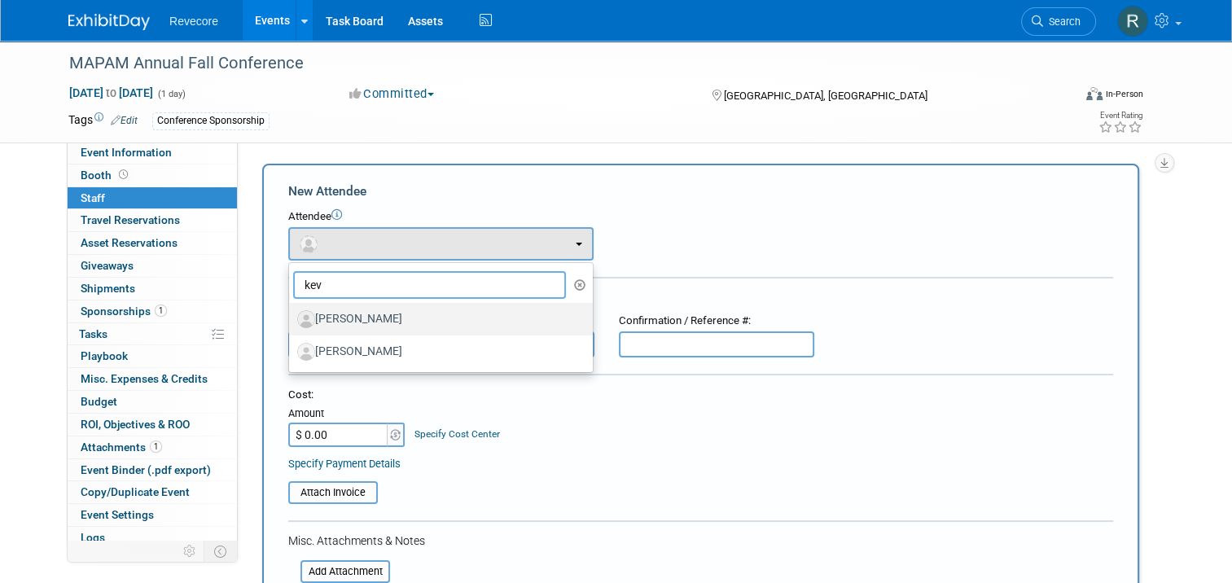
type input "kev"
click at [384, 306] on label "Kevin Wert" at bounding box center [436, 319] width 279 height 26
click at [291, 312] on input "Kevin Wert" at bounding box center [286, 317] width 11 height 11
select select "70c883f5-c502-4aef-ac33-7d088e4fa1d4"
select select "4"
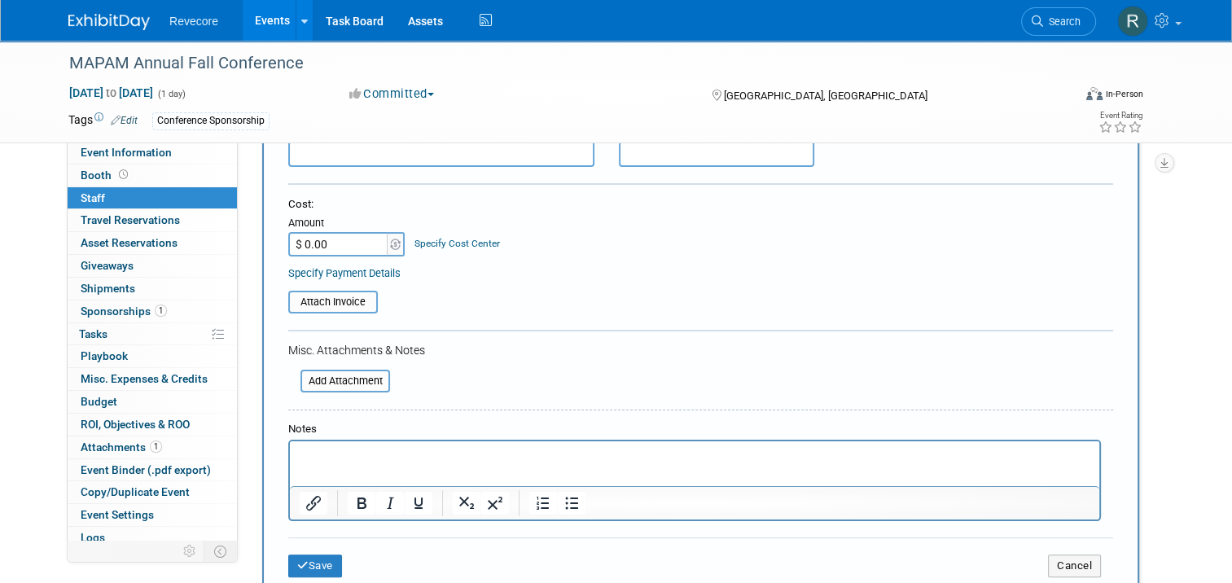
scroll to position [244, 0]
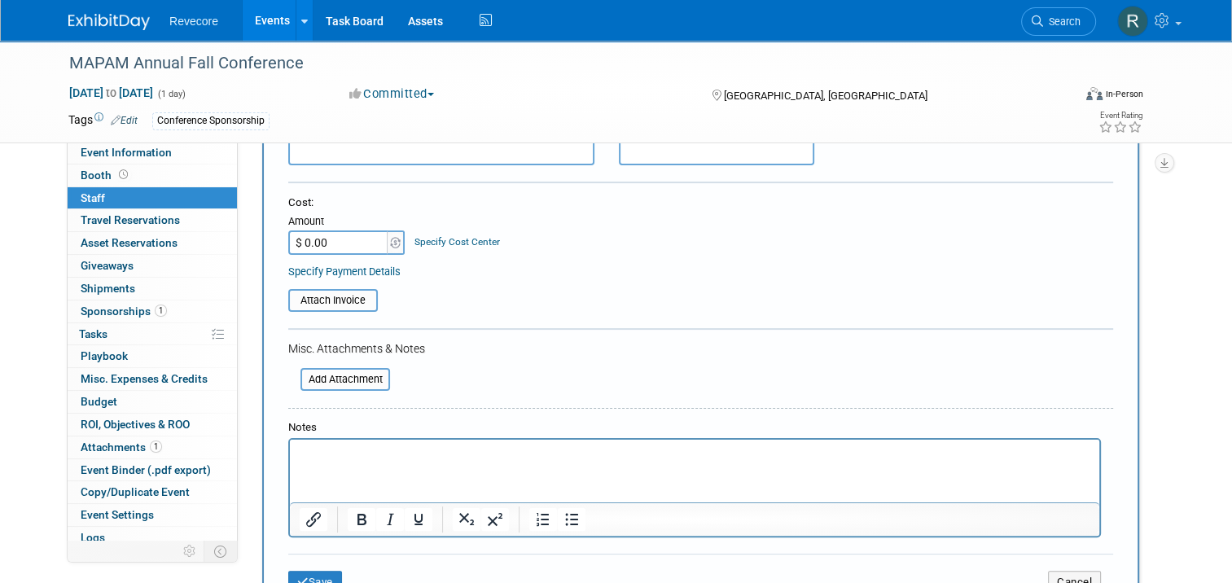
click at [331, 243] on input "$ 0.00" at bounding box center [339, 242] width 102 height 24
type input "$ 150.00"
click at [516, 294] on table "Attach Invoice" at bounding box center [700, 300] width 825 height 23
click at [339, 300] on input "file" at bounding box center [279, 301] width 194 height 20
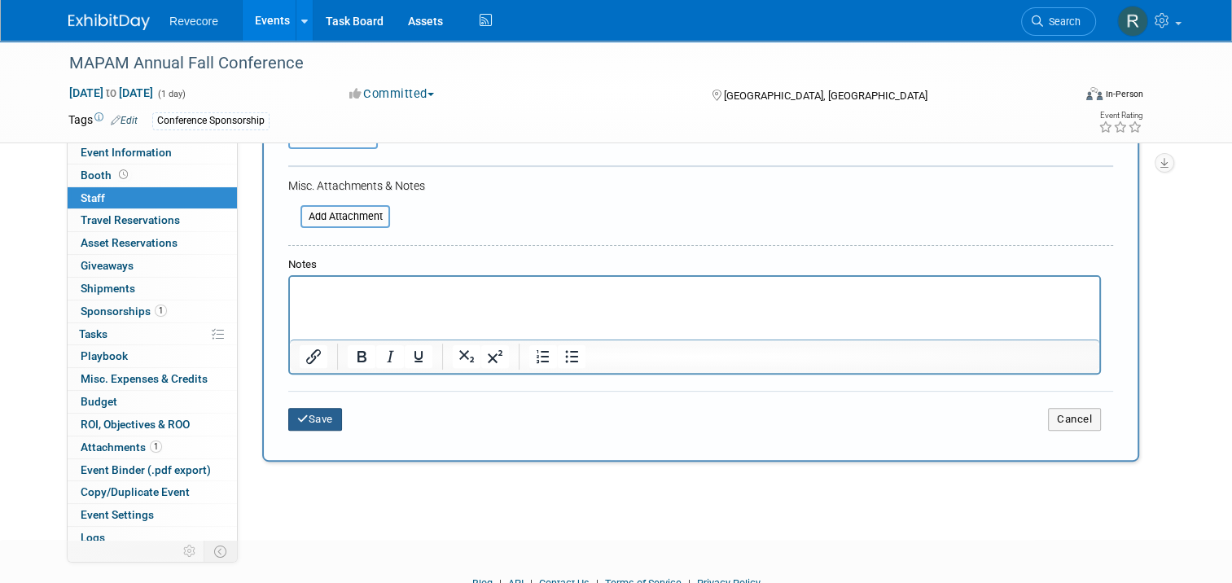
click at [313, 420] on button "Save" at bounding box center [315, 419] width 54 height 23
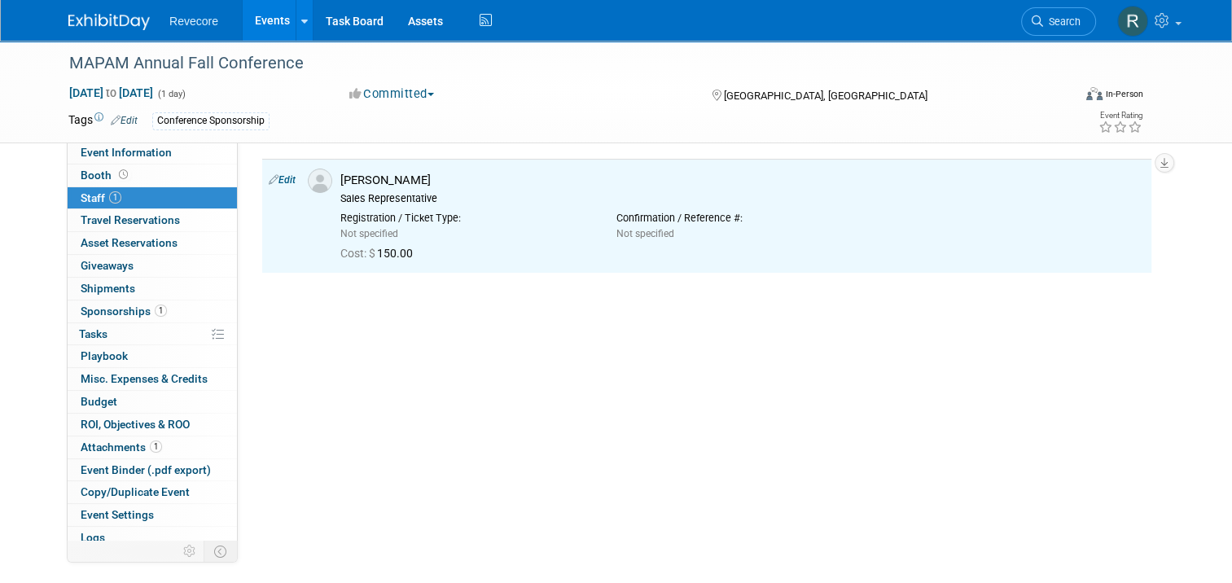
scroll to position [0, 0]
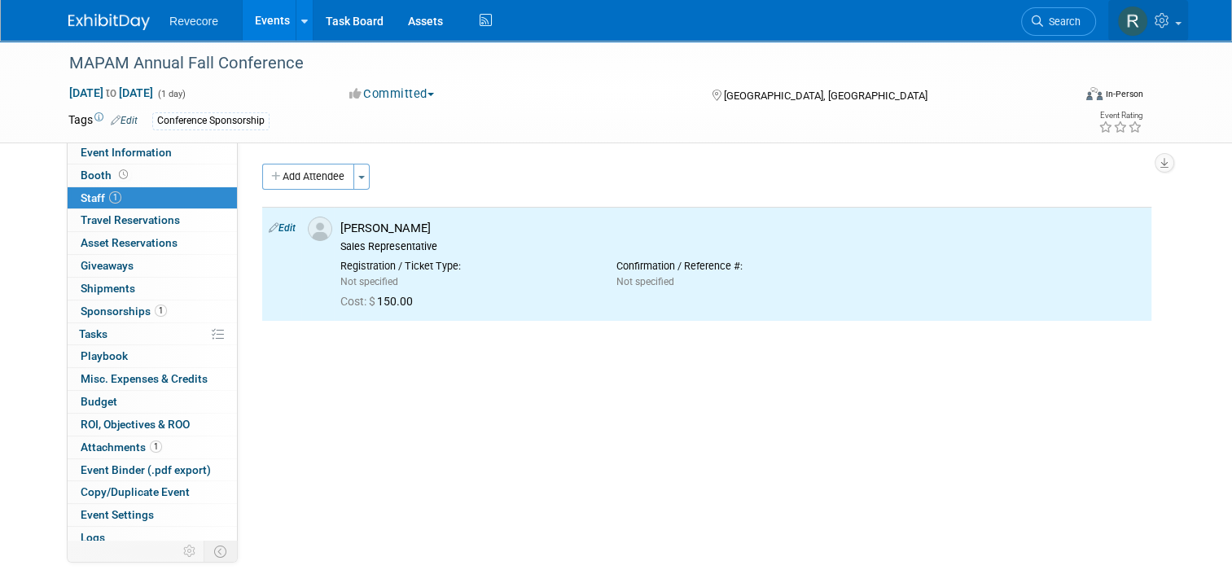
click at [1173, 23] on icon at bounding box center [1163, 20] width 19 height 15
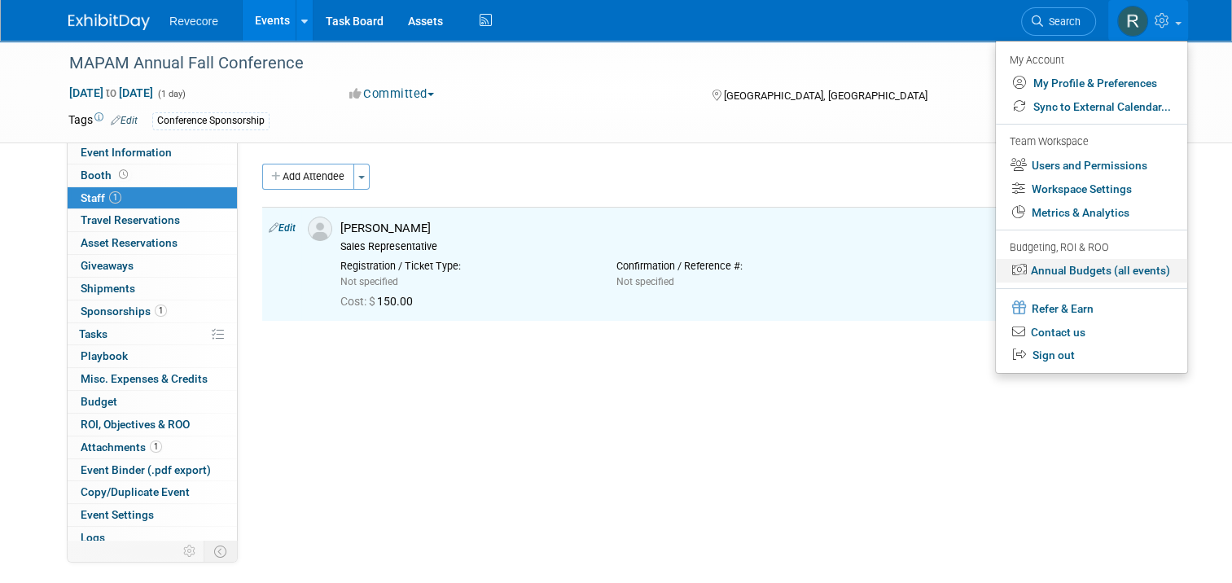
click at [1161, 274] on link "Annual Budgets (all events)" at bounding box center [1091, 271] width 191 height 24
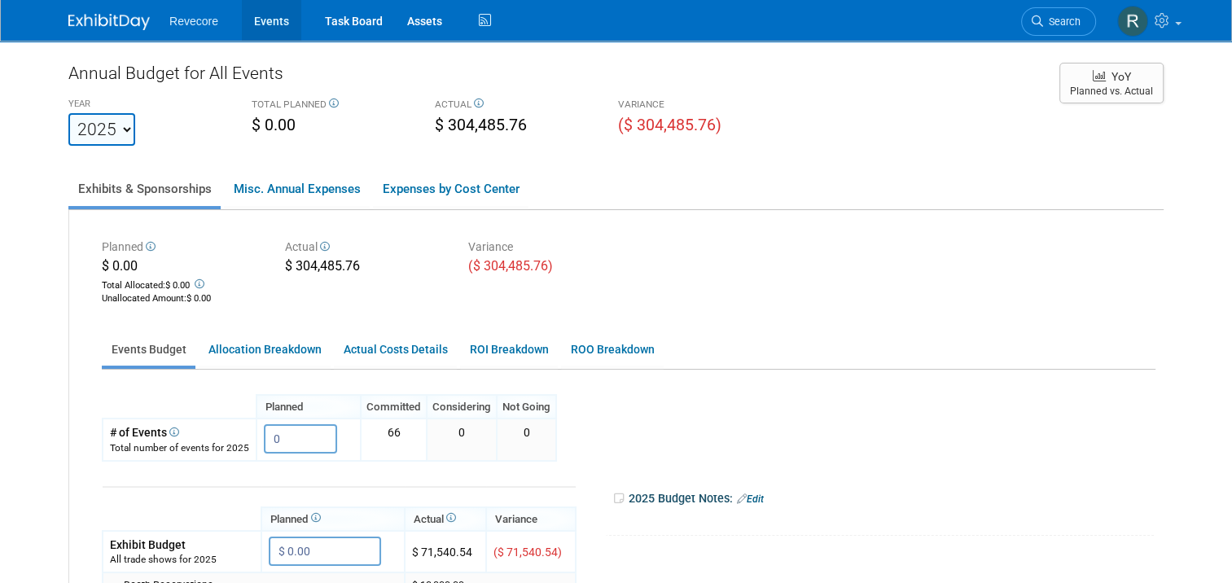
click at [261, 31] on link "Events" at bounding box center [271, 20] width 59 height 41
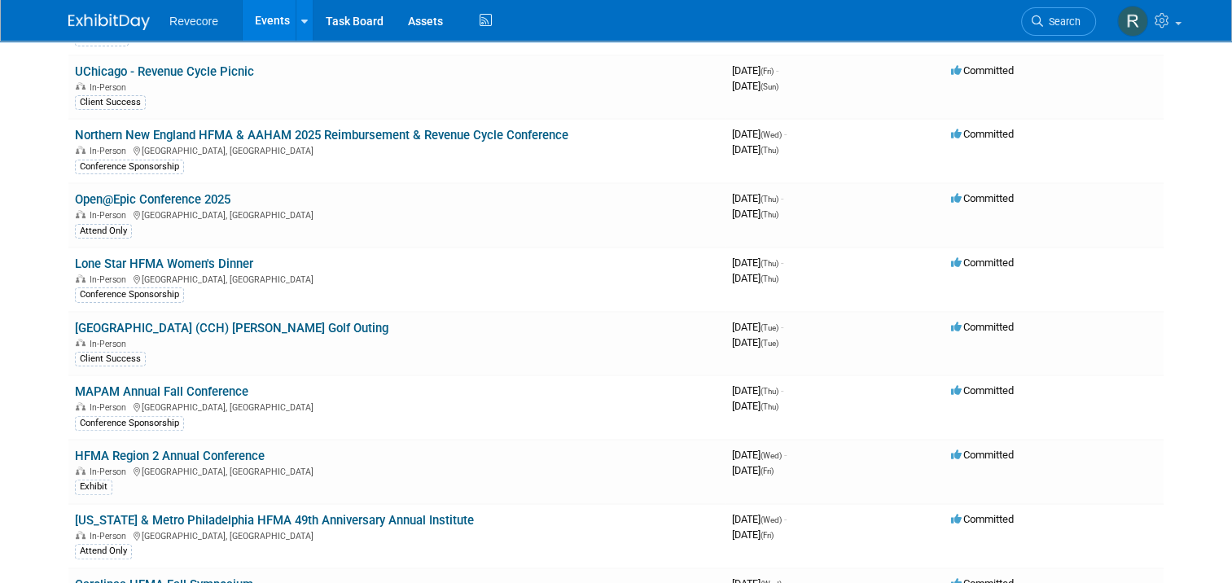
scroll to position [407, 0]
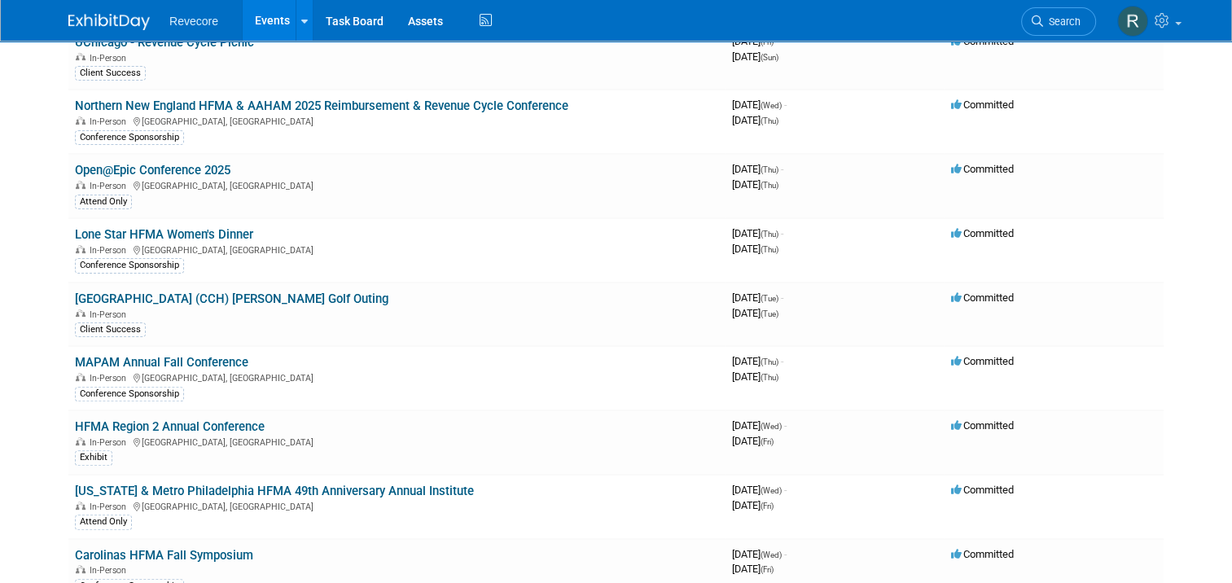
click at [228, 355] on link "MAPAM Annual Fall Conference" at bounding box center [161, 362] width 173 height 15
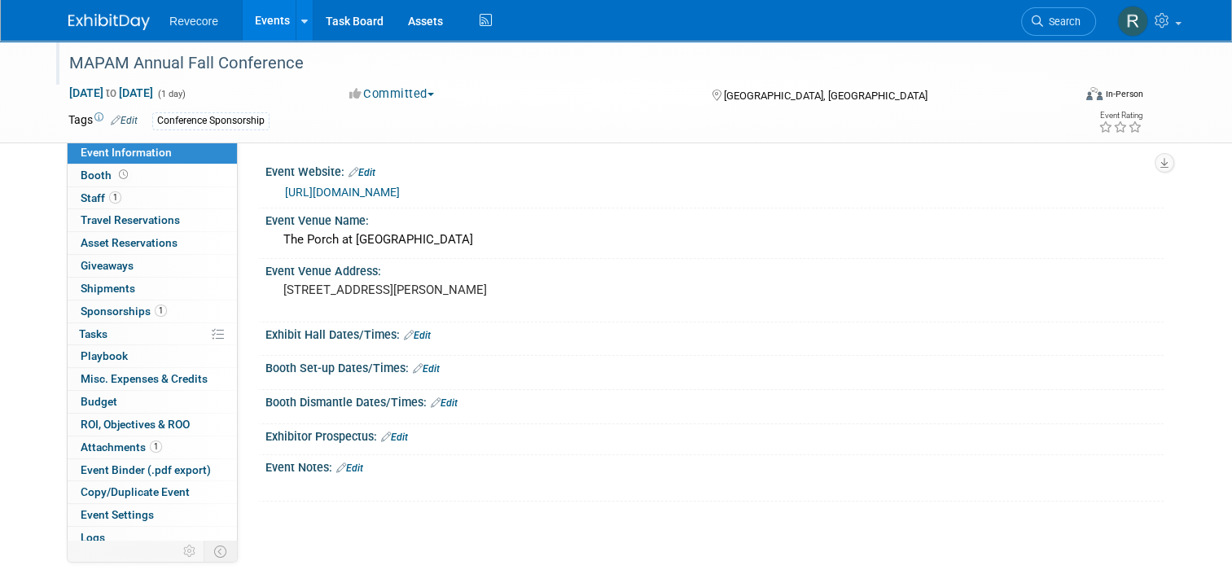
click at [280, 72] on div "MAPAM Annual Fall Conference" at bounding box center [557, 63] width 988 height 29
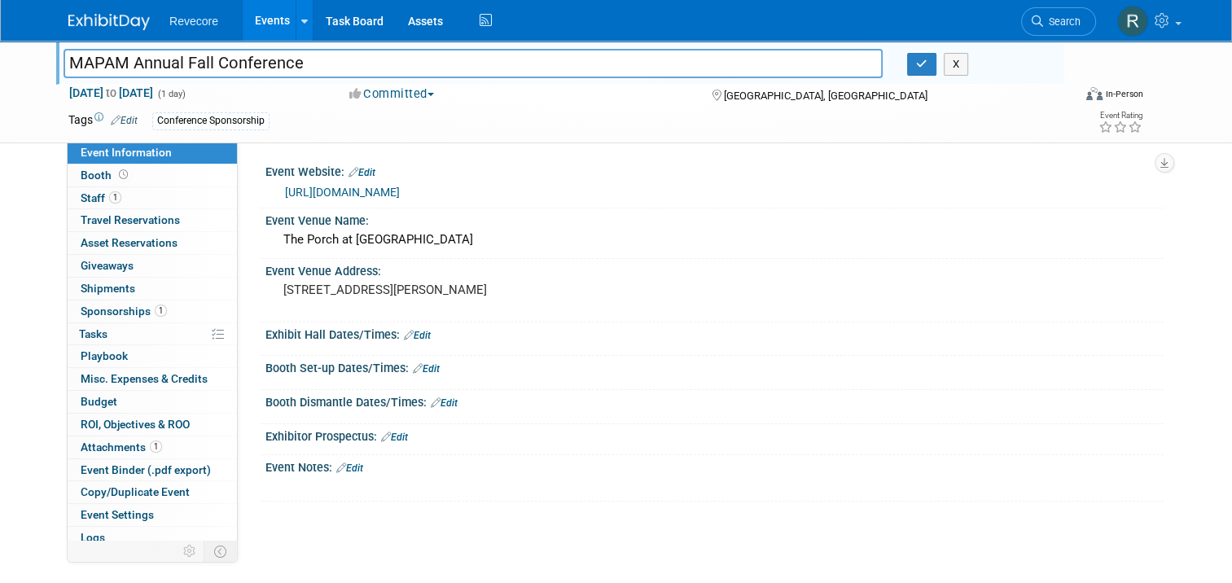
click at [280, 72] on input "MAPAM Annual Fall Conference" at bounding box center [472, 63] width 819 height 28
click at [925, 69] on icon "button" at bounding box center [921, 64] width 11 height 11
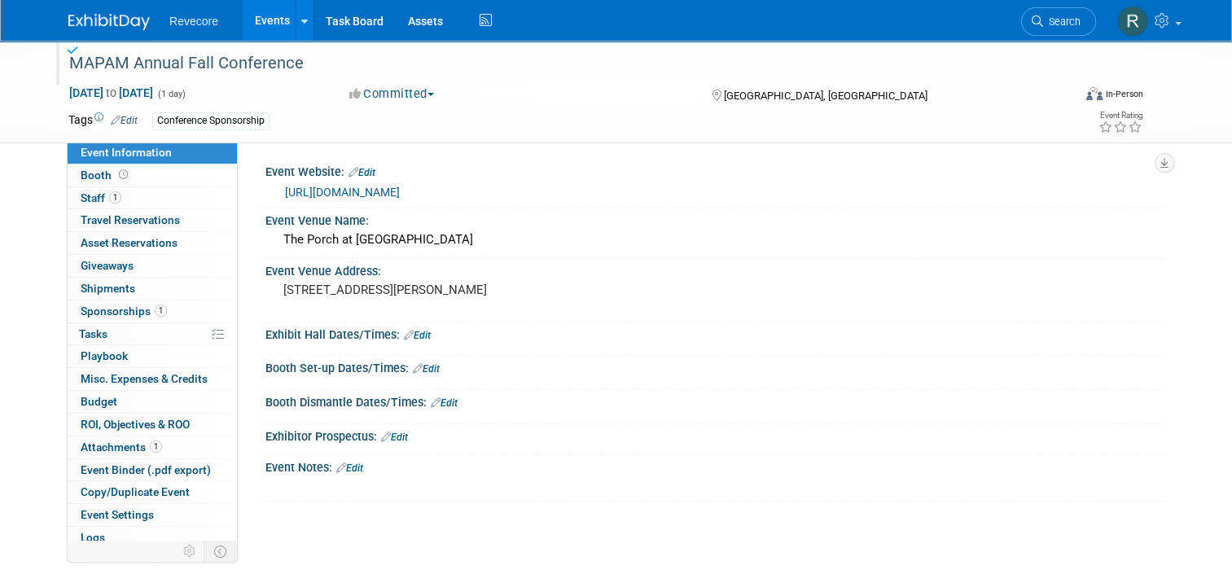
click at [239, 57] on div "MAPAM Annual Fall Conference" at bounding box center [557, 63] width 988 height 29
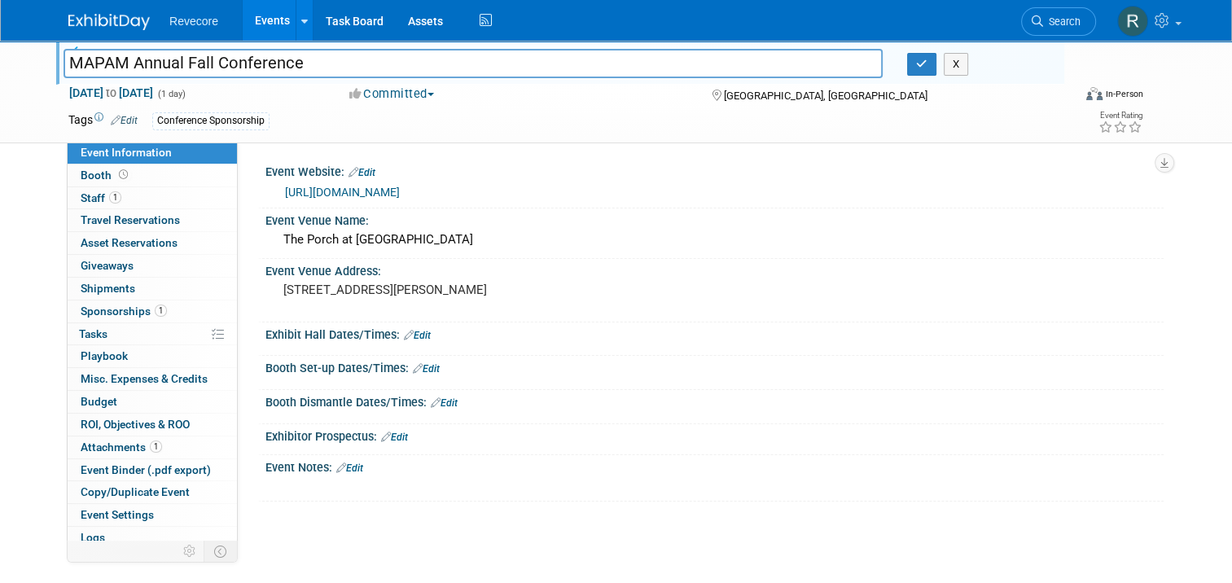
click at [239, 57] on input "MAPAM Annual Fall Conference" at bounding box center [472, 63] width 819 height 28
click at [934, 71] on button "button" at bounding box center [921, 64] width 29 height 23
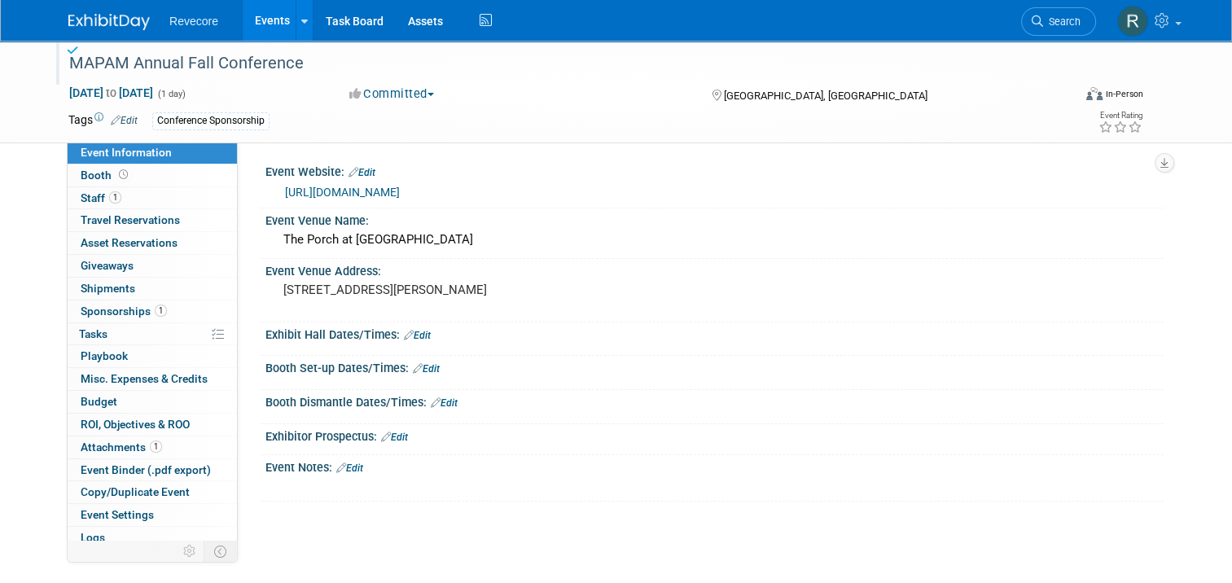
click at [253, 23] on link "Events" at bounding box center [272, 20] width 59 height 41
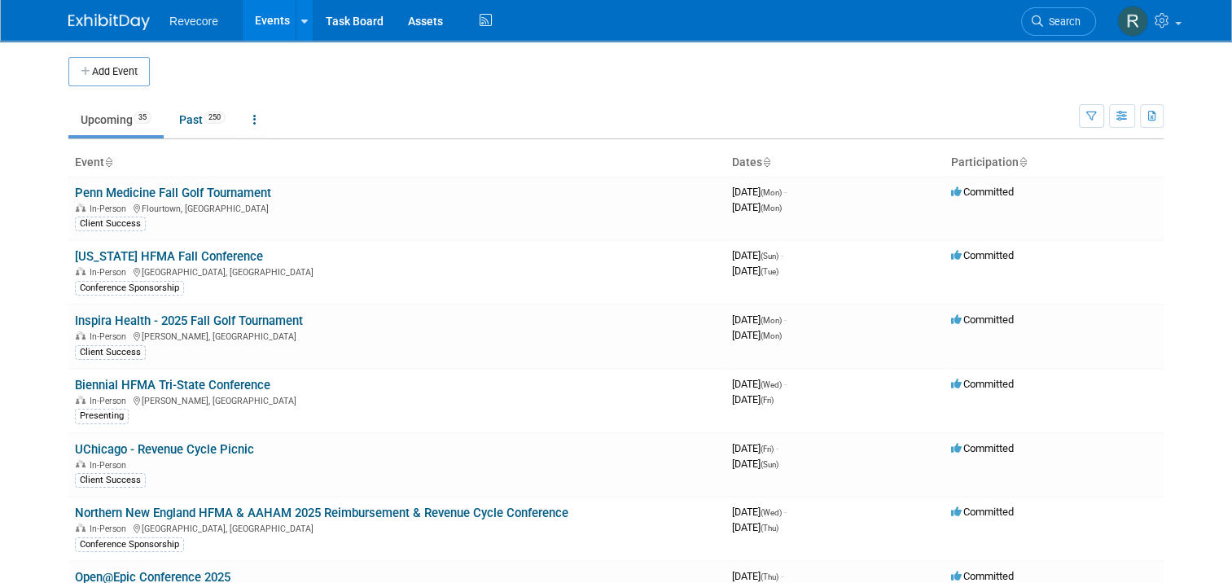
click at [712, 129] on ul "Upcoming 35 Past 250 All Events 285 Past and Upcoming Grouped Annually Events g…" at bounding box center [573, 121] width 1010 height 37
click at [257, 33] on link "Events" at bounding box center [272, 20] width 59 height 41
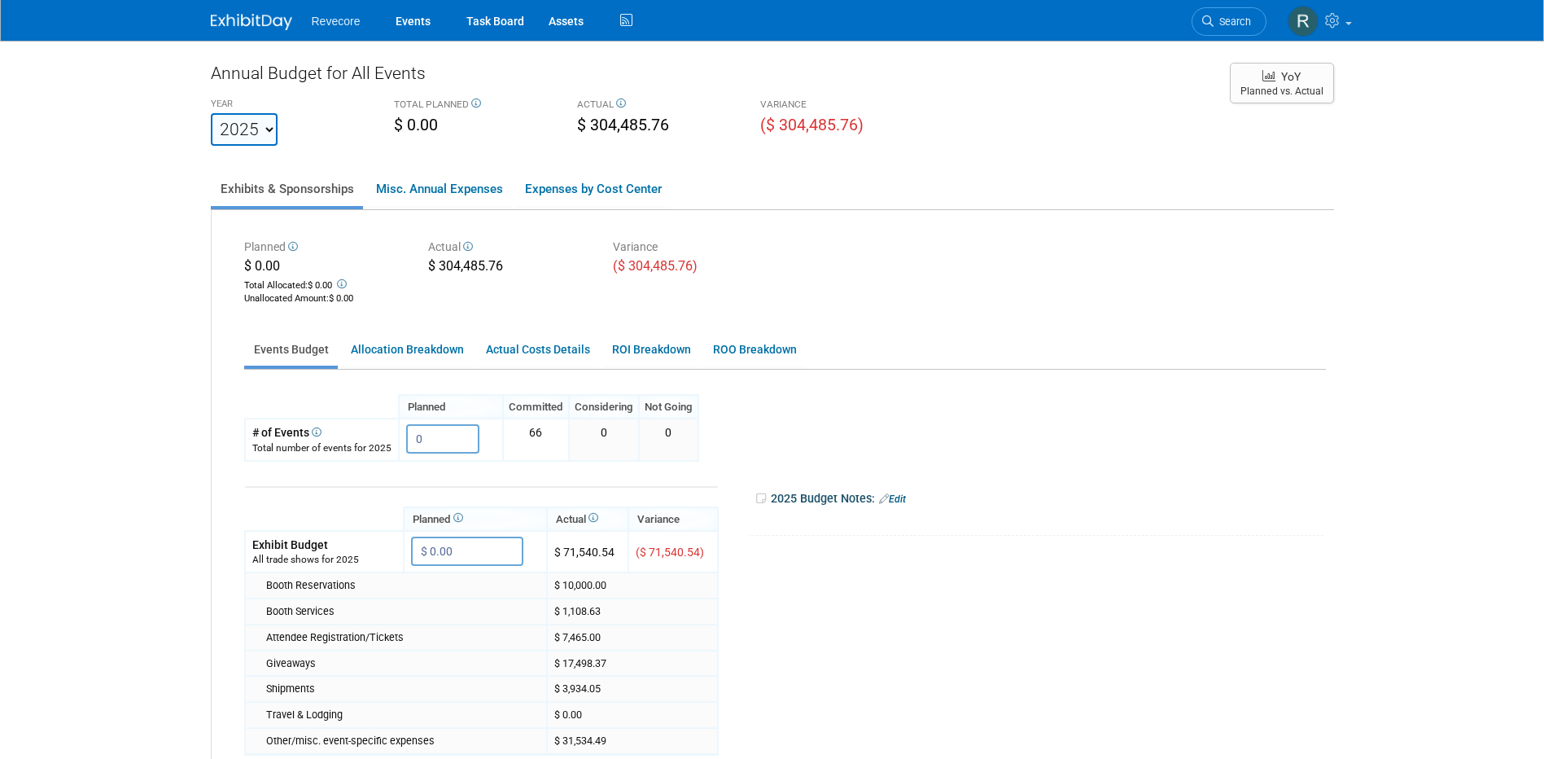
click at [1141, 187] on ul "Exhibits & Sponsorships Misc. Annual Expenses Expenses by Cost Center" at bounding box center [772, 190] width 1123 height 40
